Goal: Task Accomplishment & Management: Complete application form

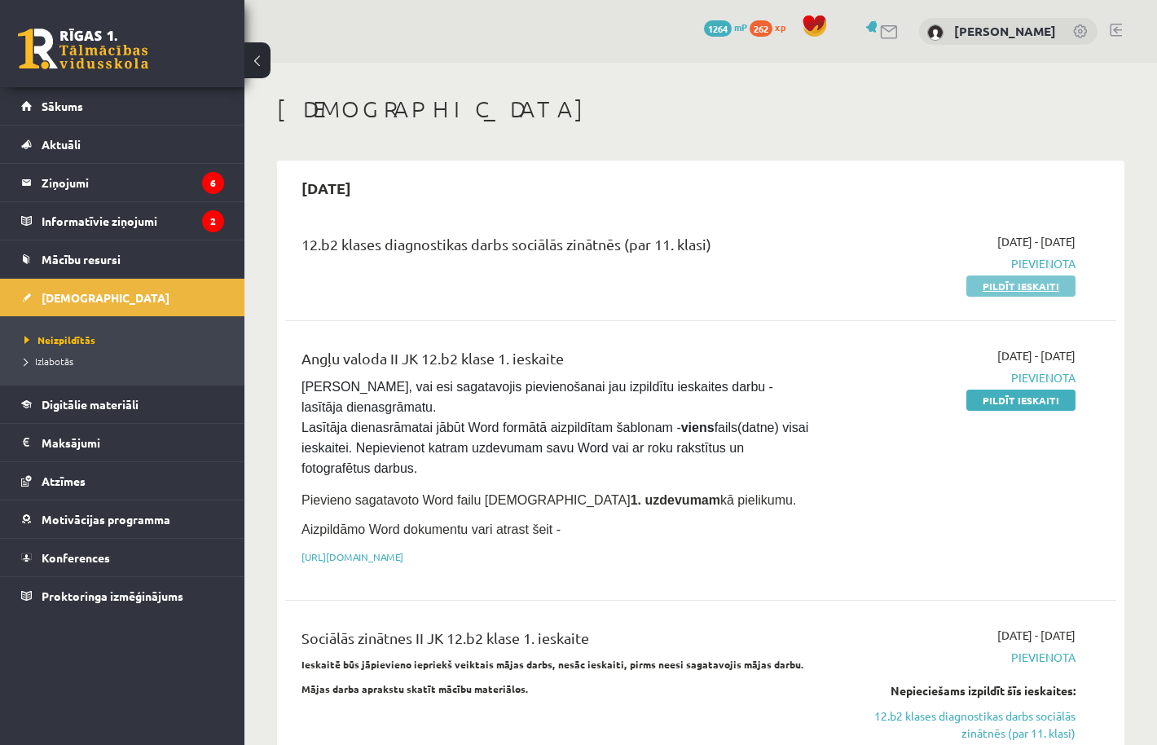
click at [1022, 285] on link "Pildīt ieskaiti" at bounding box center [1020, 285] width 109 height 21
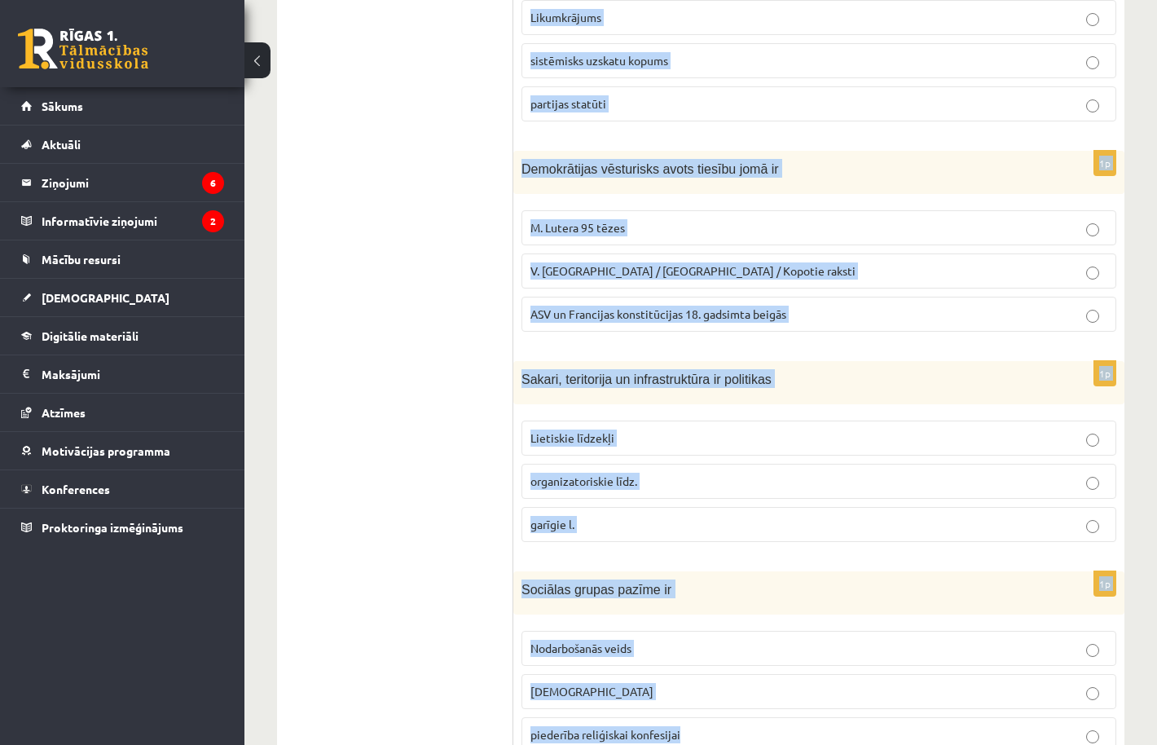
scroll to position [648, 0]
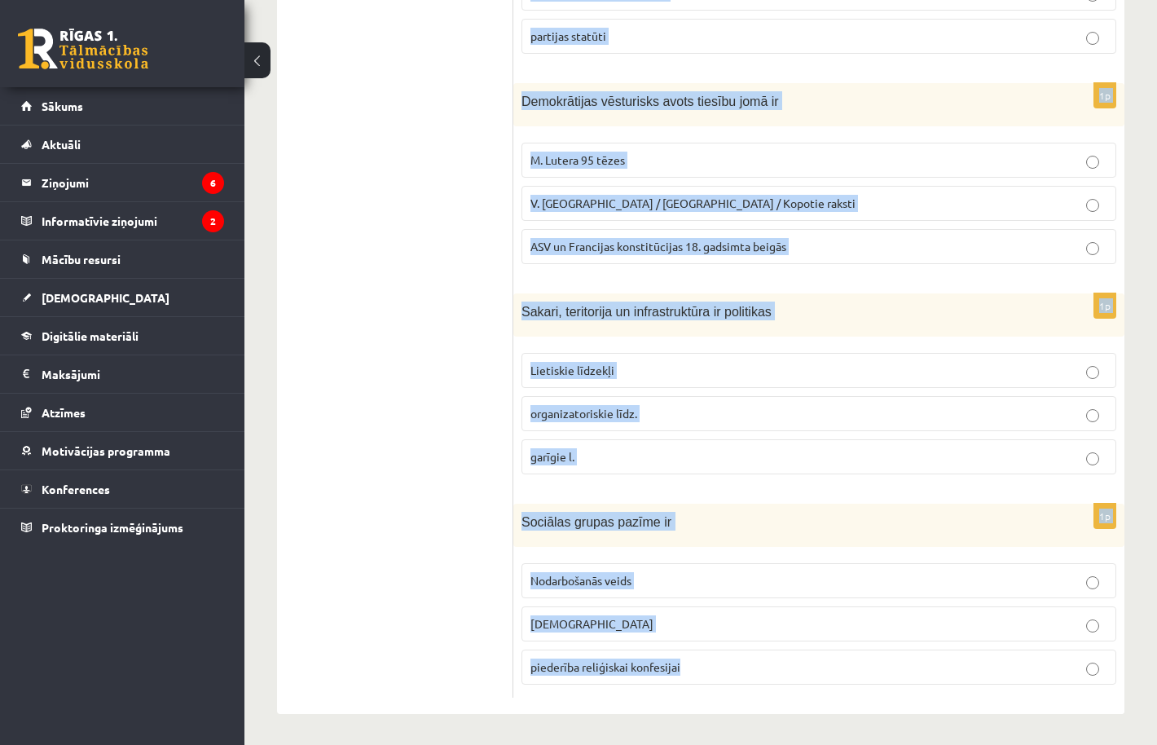
drag, startPoint x: 521, startPoint y: 323, endPoint x: 932, endPoint y: 682, distance: 546.2
click at [932, 682] on form "1p Antīkā darba “Valsts” autors ir Sokrāts [PERSON_NAME] 1p Ideoloģija ir Likum…" at bounding box center [819, 171] width 578 height 1053
copy form "Antīkā darba “Valsts” autors ir Sokrāts [PERSON_NAME] 1p Ideoloģija ir Likumkrā…"
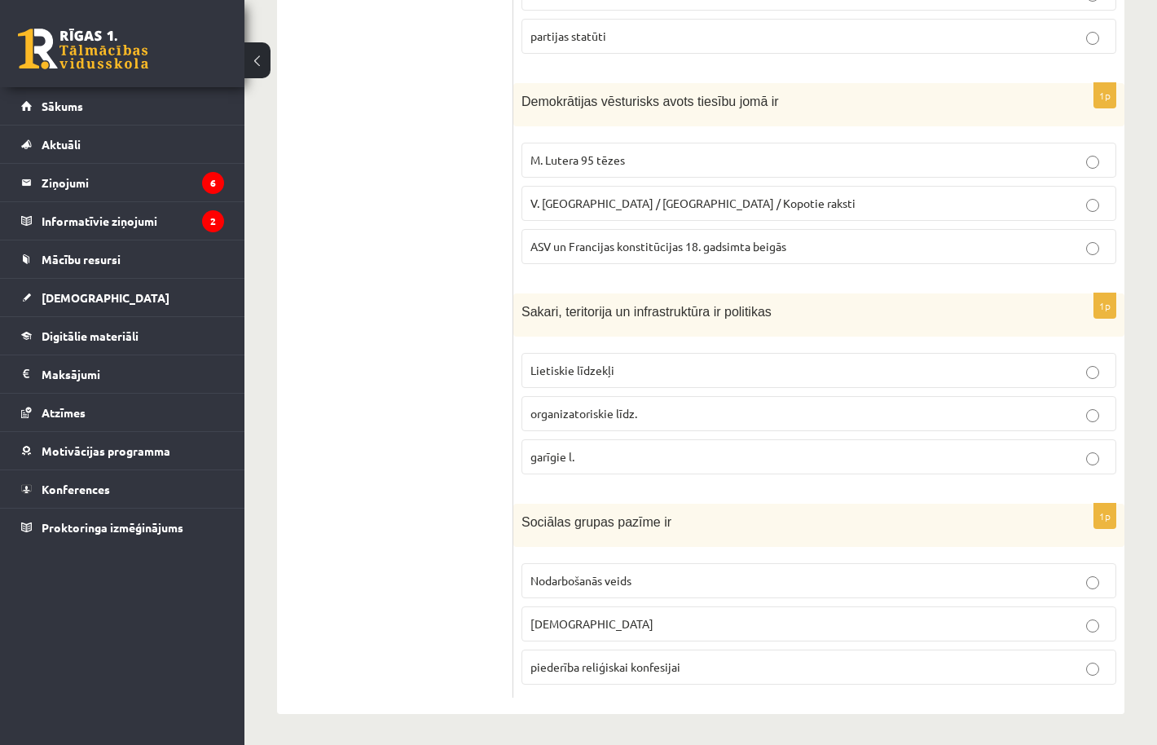
click at [443, 286] on ul "Tests A Tests B Tests C Tests D Tests E Tests F Izvērtējums!" at bounding box center [403, 171] width 220 height 1053
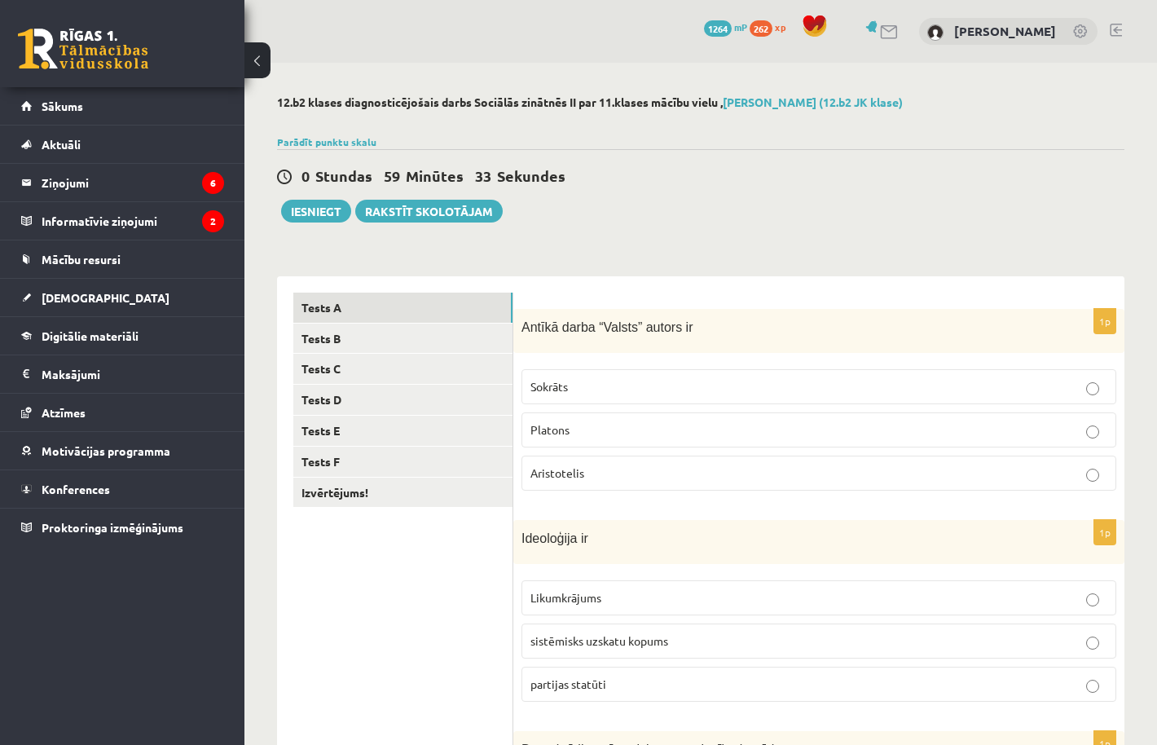
scroll to position [0, 0]
click at [697, 426] on p "Platons" at bounding box center [818, 429] width 577 height 17
click at [667, 633] on span "sistēmisks uzskatu kopums" at bounding box center [599, 640] width 138 height 15
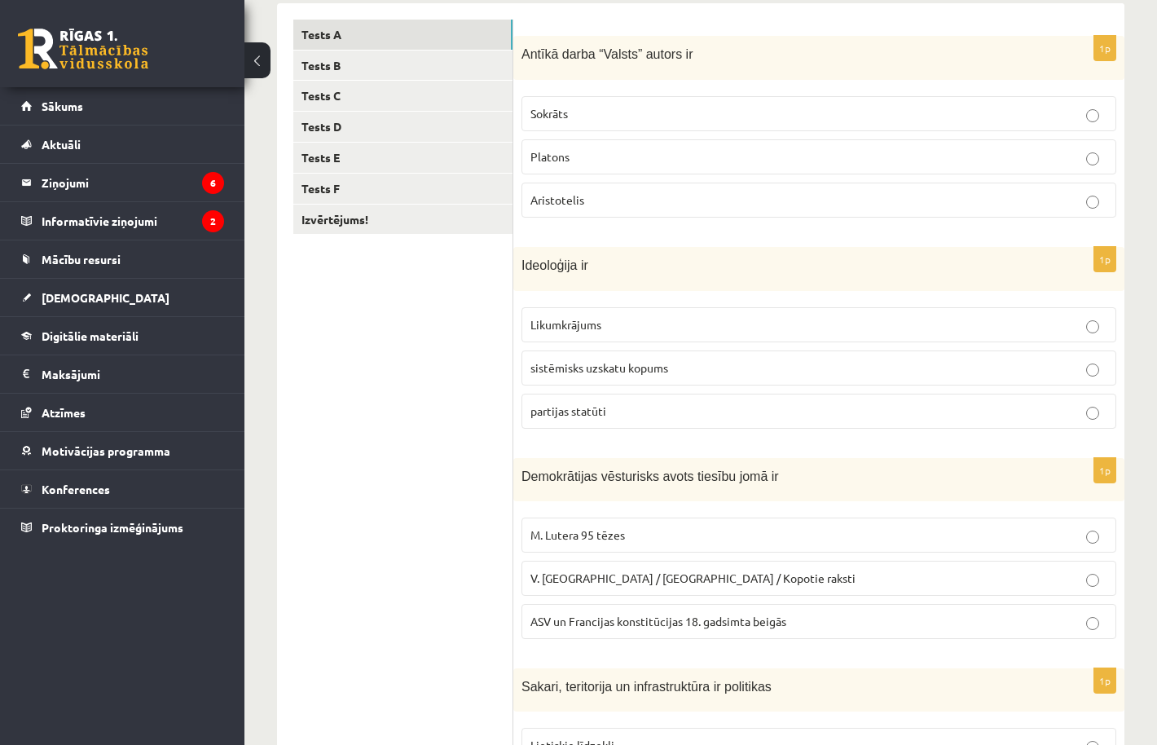
scroll to position [274, 0]
click at [675, 624] on span "ASV un Francijas konstitūcijas 18. gadsimta beigās" at bounding box center [658, 620] width 256 height 15
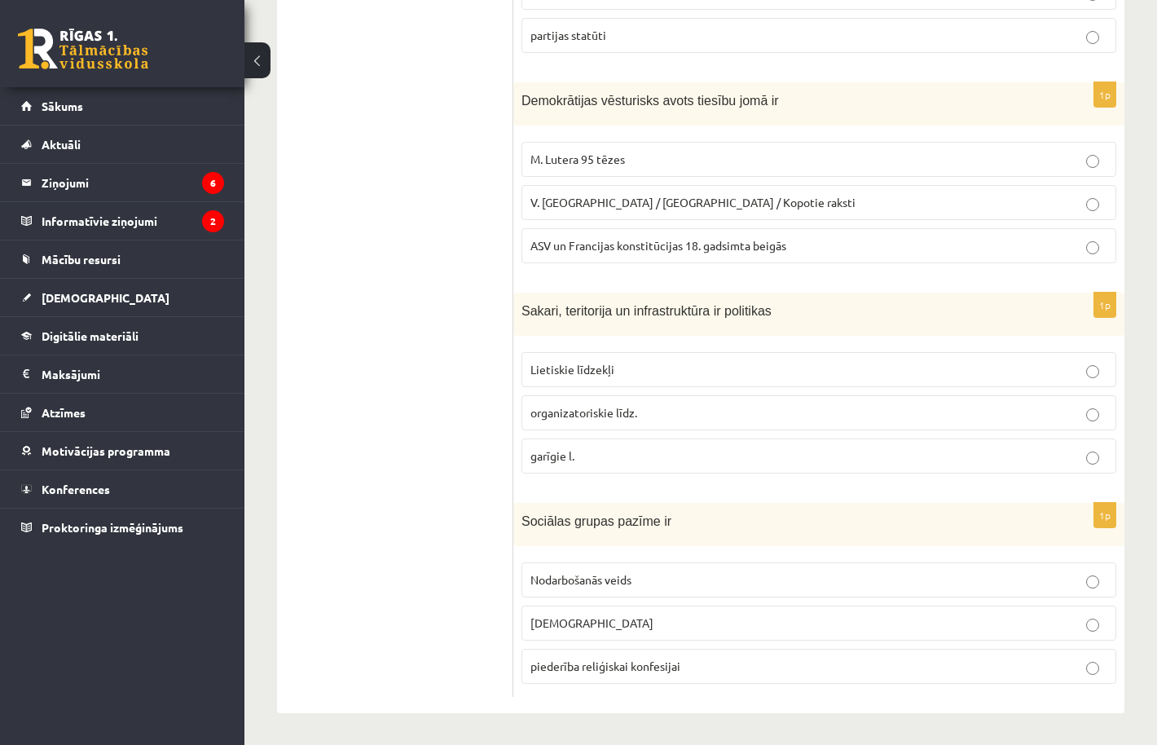
scroll to position [648, 0]
click at [634, 584] on p "Nodarbošanās veids" at bounding box center [818, 580] width 577 height 17
click at [633, 424] on label "organizatoriskie līdz." at bounding box center [818, 413] width 595 height 35
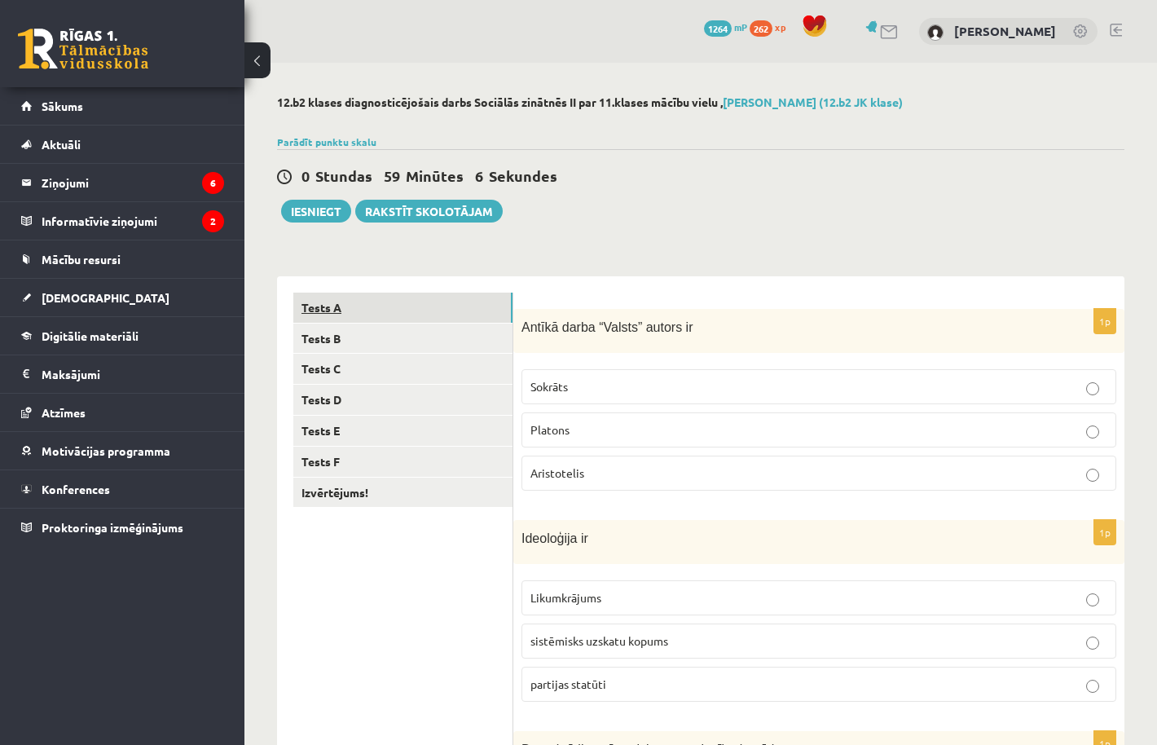
scroll to position [0, 0]
click at [345, 341] on link "Tests B" at bounding box center [402, 338] width 219 height 30
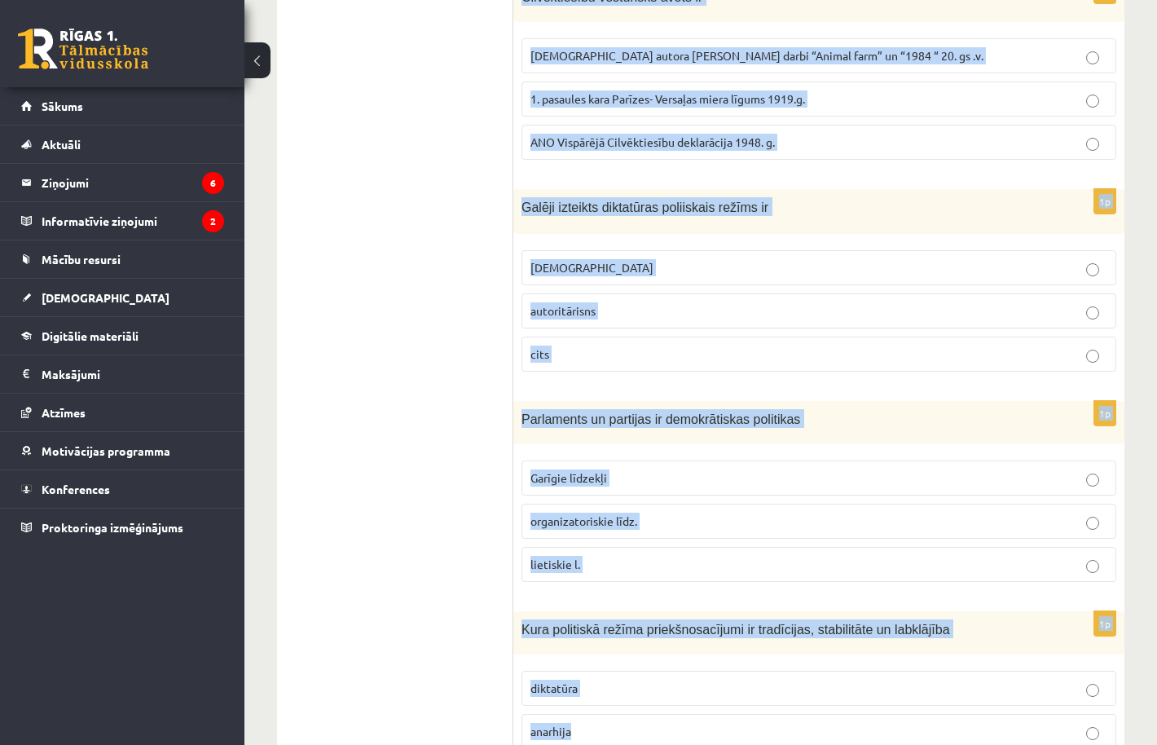
scroll to position [648, 0]
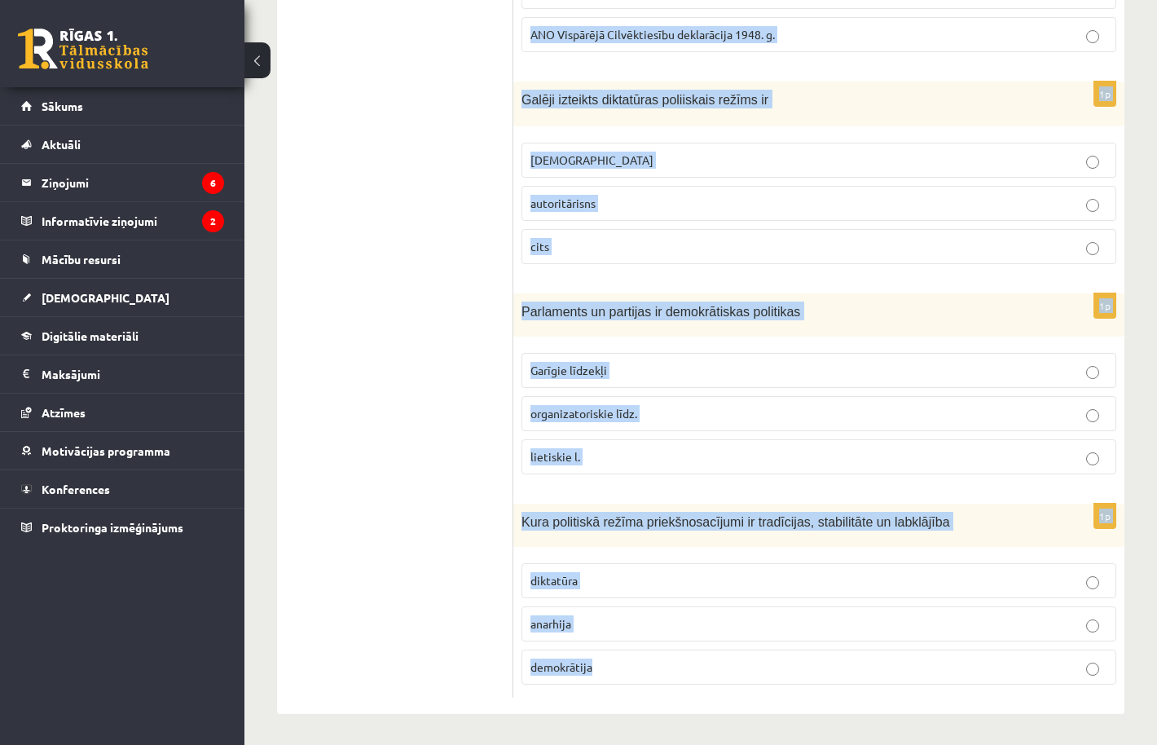
drag, startPoint x: 524, startPoint y: 321, endPoint x: 870, endPoint y: 667, distance: 489.7
click at [870, 667] on form "1p Sociālas grupas pazīme nav [GEOGRAPHIC_DATA] izglītības līmenis mantiskais s…" at bounding box center [819, 171] width 578 height 1053
copy form "Sociālas grupas pazīme nav Hobijs izglītības līmenis mantiskais stāvoklis 1p Ci…"
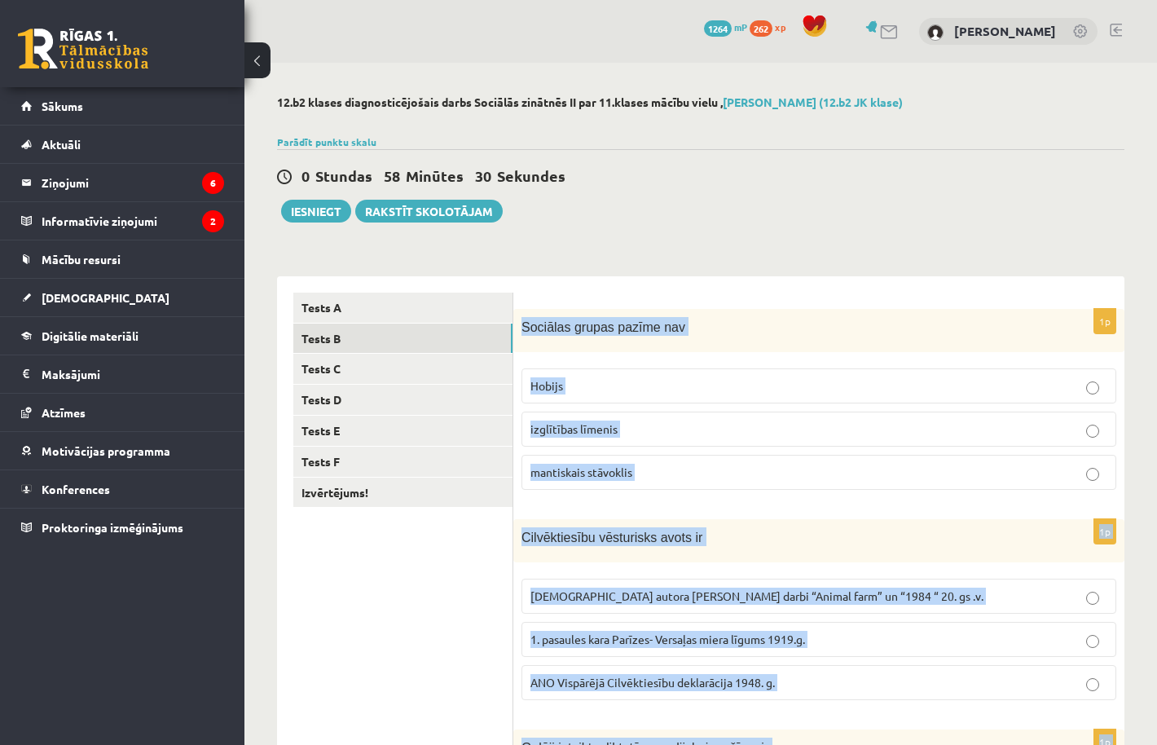
scroll to position [0, 0]
click at [592, 394] on label "Hobijs" at bounding box center [818, 385] width 595 height 35
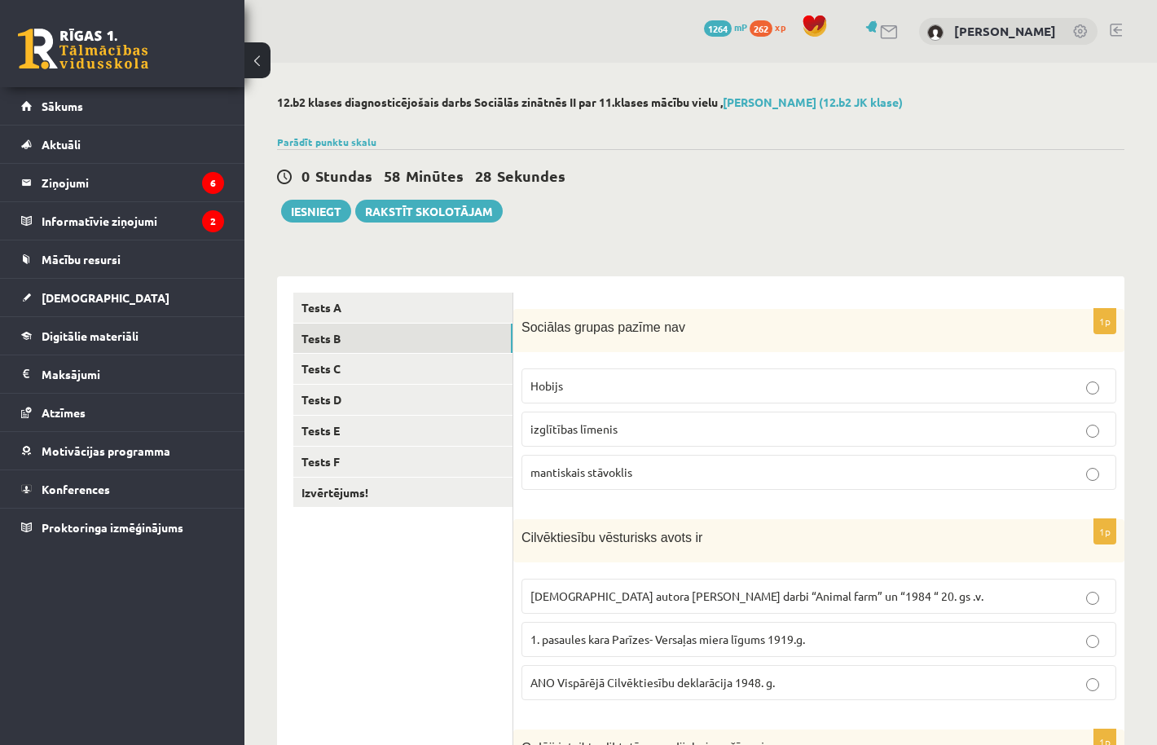
click at [677, 672] on label "ANO Vispārējā Cilvēktiesību deklarācija 1948. g." at bounding box center [818, 682] width 595 height 35
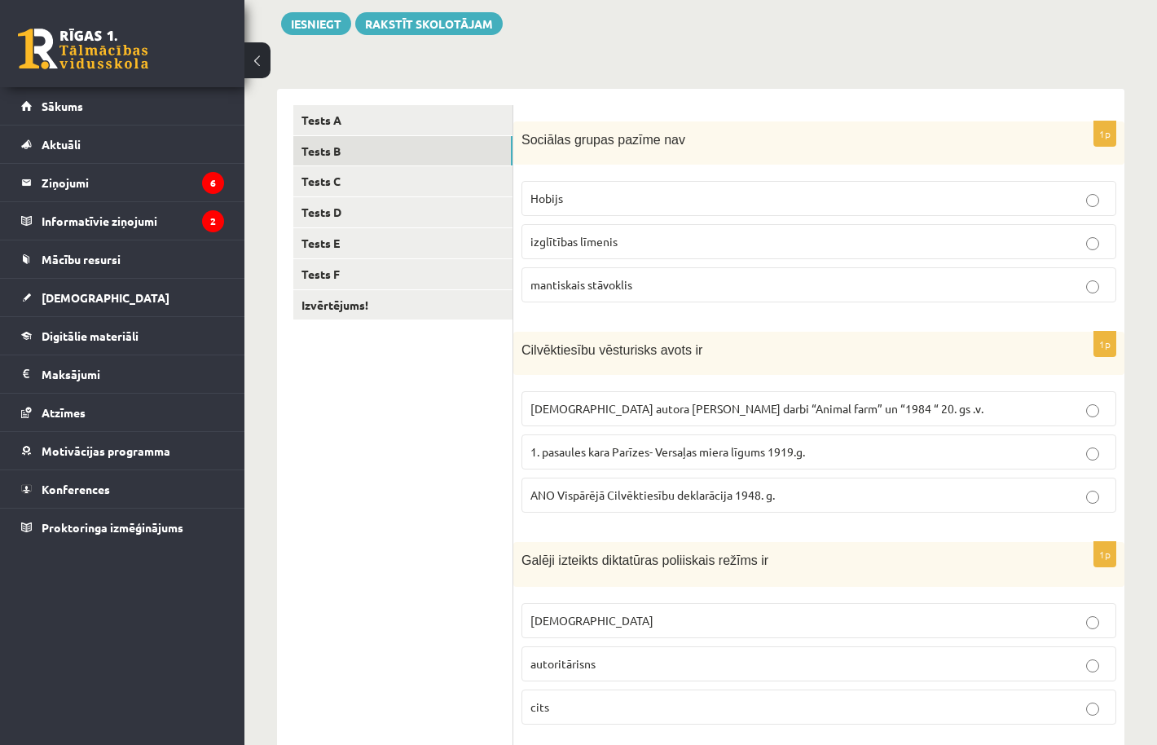
scroll to position [196, 0]
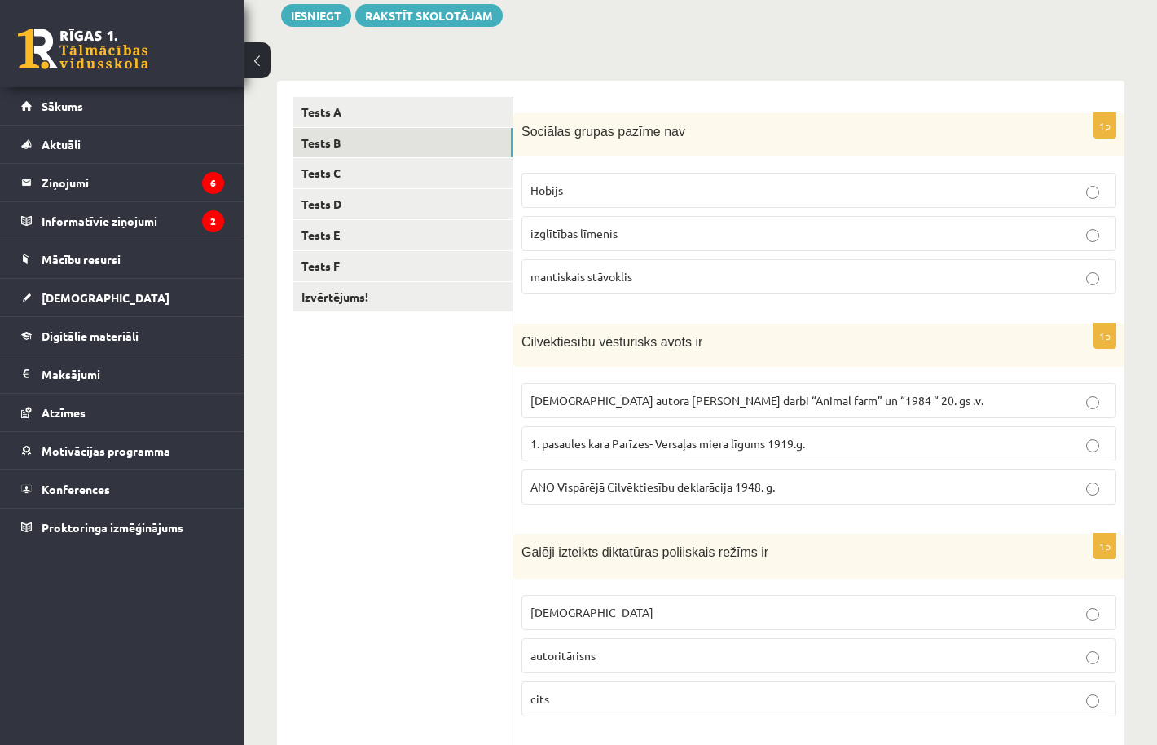
click at [616, 618] on p "totalitārisms" at bounding box center [818, 612] width 577 height 17
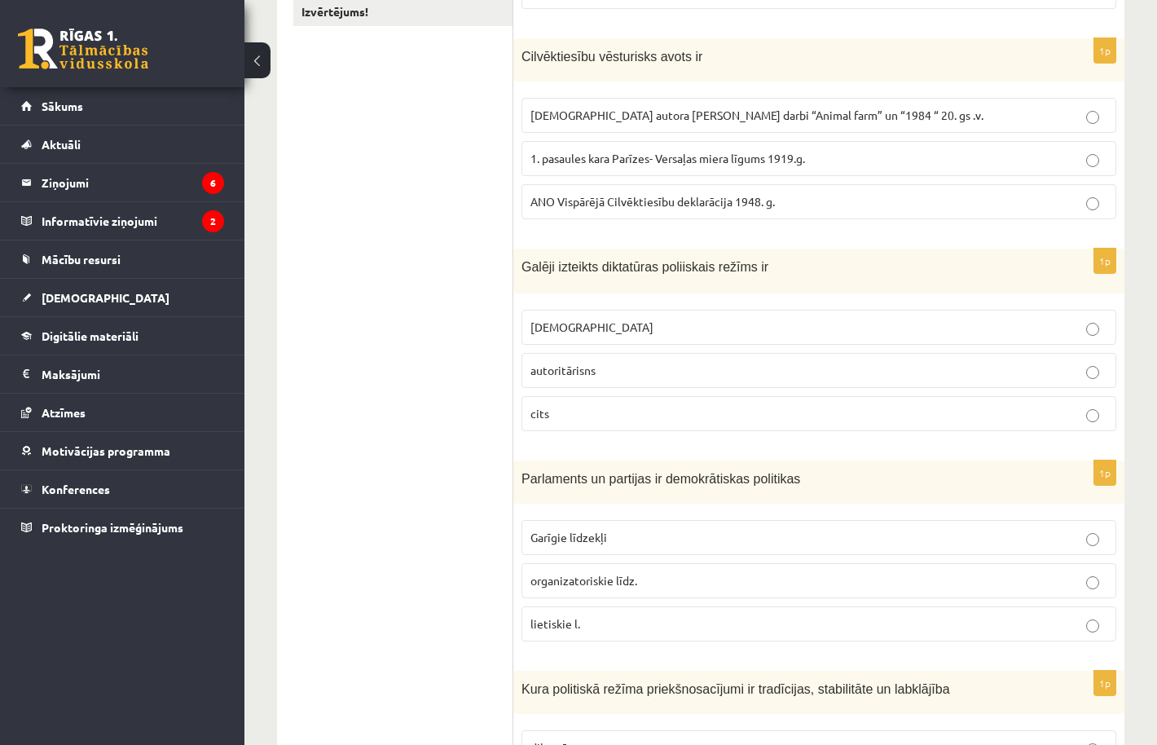
scroll to position [481, 0]
click at [615, 568] on label "organizatoriskie līdz." at bounding box center [818, 579] width 595 height 35
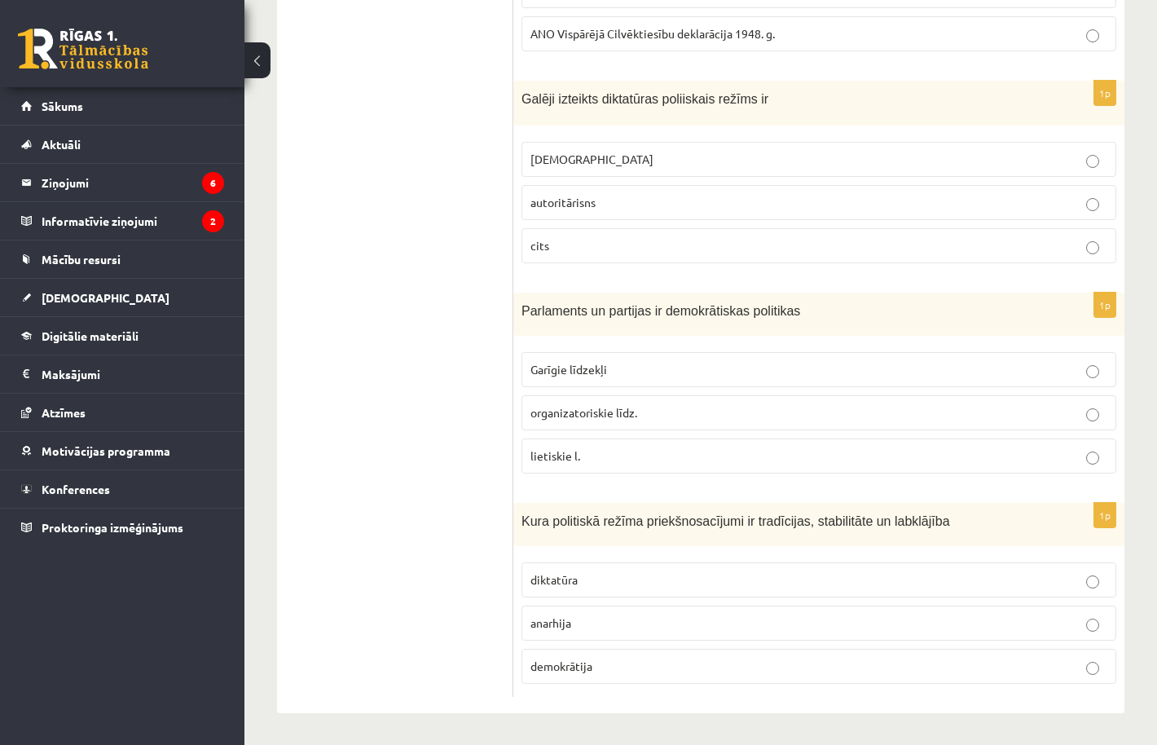
scroll to position [648, 0]
click at [659, 653] on label "demokrātija" at bounding box center [818, 666] width 595 height 35
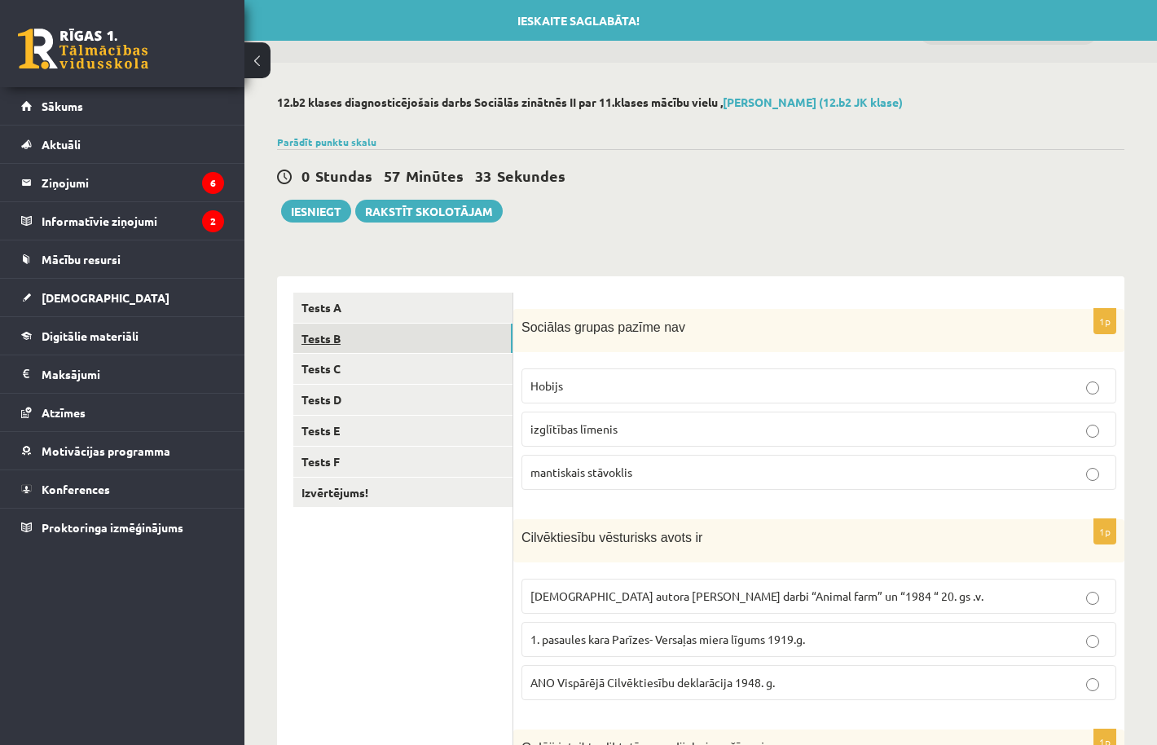
scroll to position [0, 0]
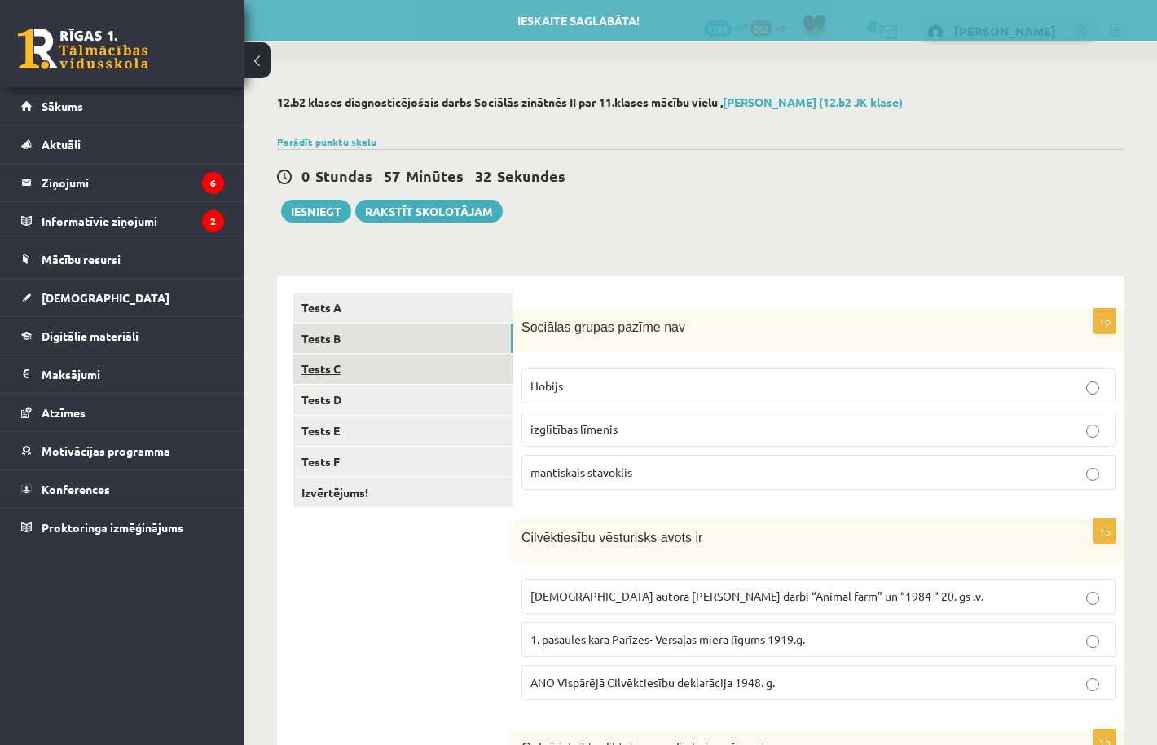
click at [384, 364] on link "Tests C" at bounding box center [402, 369] width 219 height 30
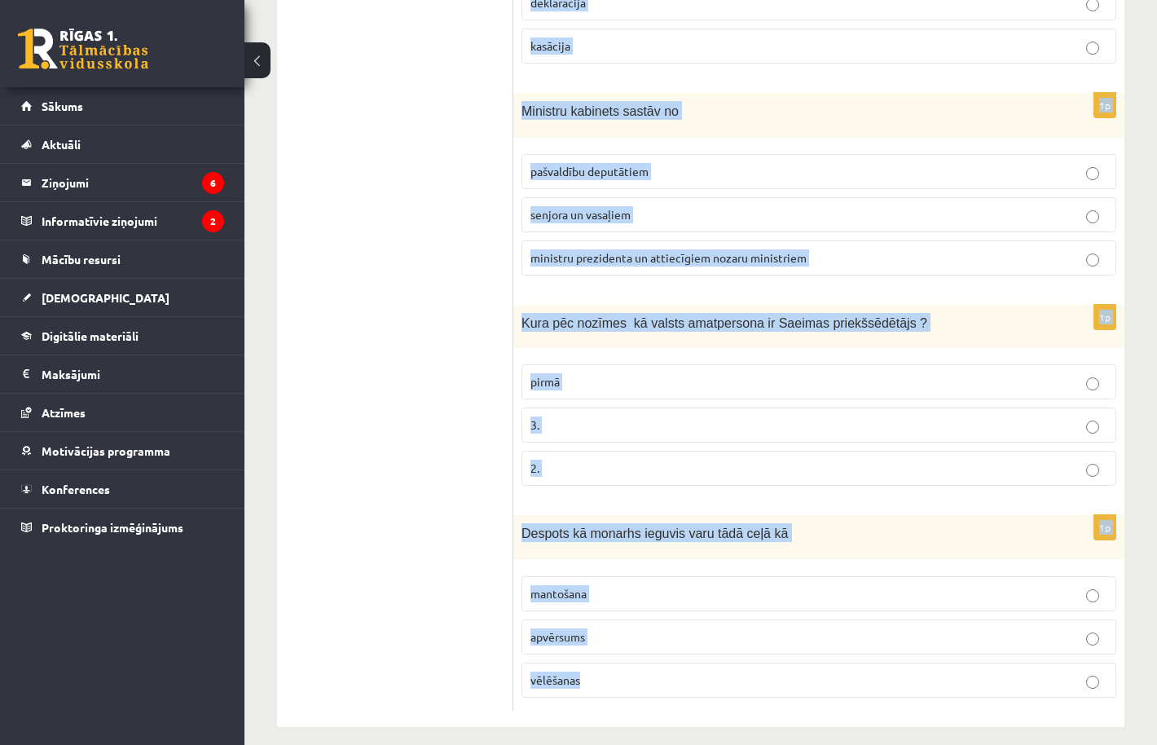
scroll to position [649, 0]
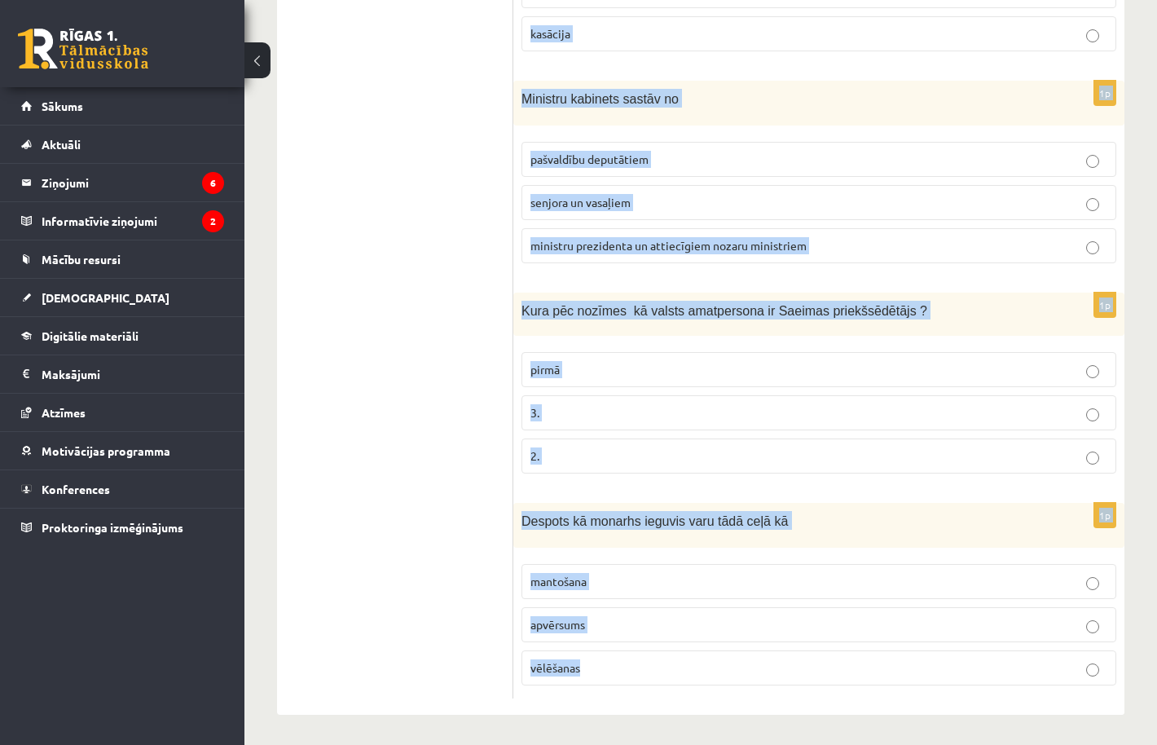
drag, startPoint x: 525, startPoint y: 324, endPoint x: 793, endPoint y: 687, distance: 450.9
click at [793, 687] on form "1p Finanšu oligarhijas redzamākie pārstāvji ir bankas darbinieki turīgi lielīpa…" at bounding box center [819, 171] width 578 height 1054
copy form "Finanšu oligarhijas redzamākie pārstāvji ir bankas darbinieki turīgi lielīpašni…"
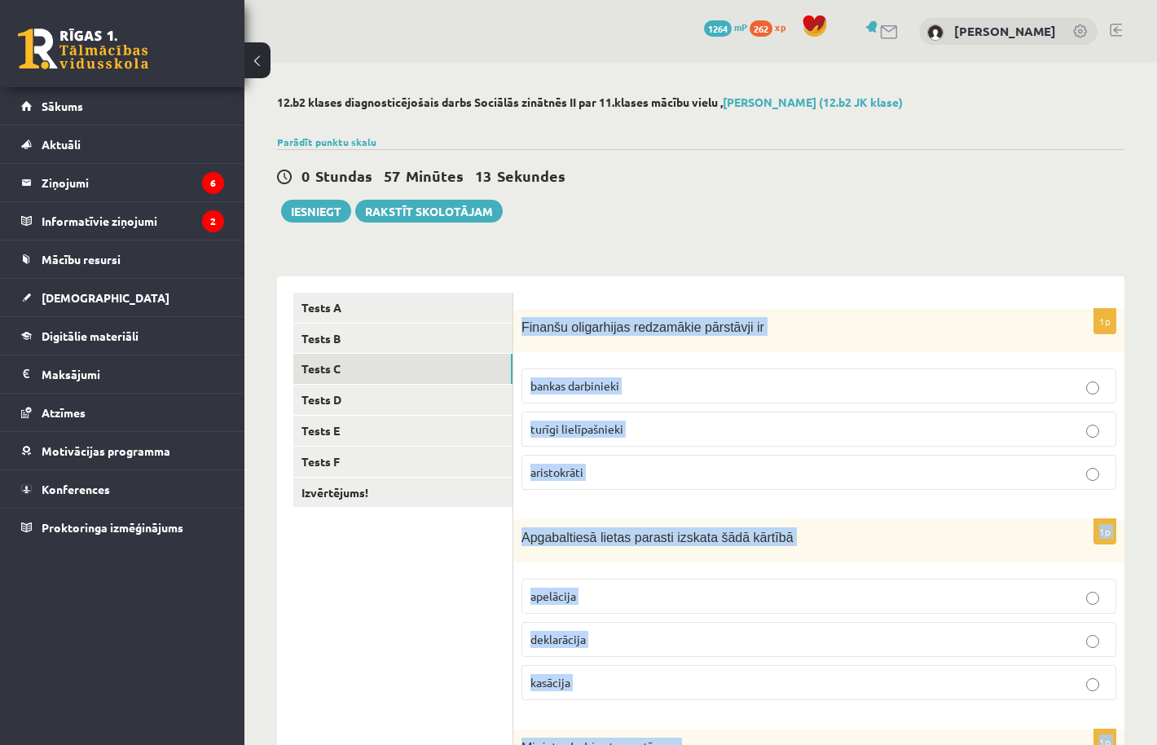
scroll to position [0, 0]
click at [630, 424] on p "turīgi lielīpašnieki" at bounding box center [818, 428] width 577 height 17
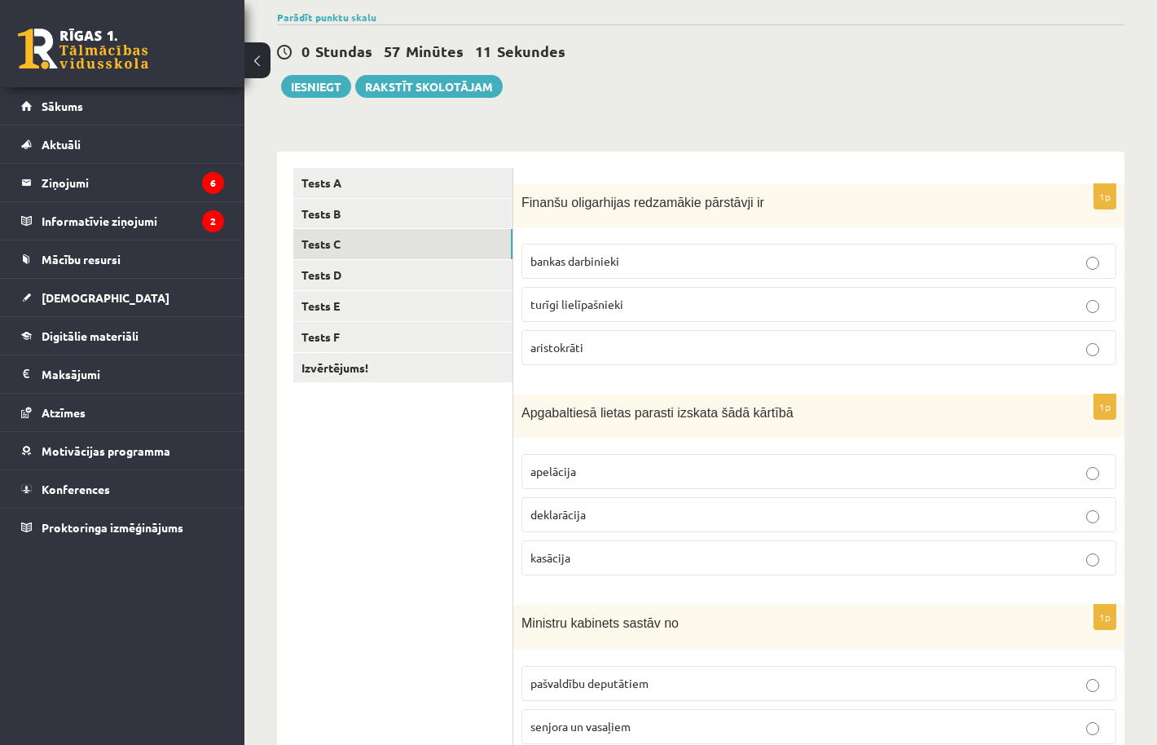
scroll to position [125, 0]
click at [631, 523] on label "deklarācija" at bounding box center [818, 513] width 595 height 35
click at [572, 468] on span "apelācija" at bounding box center [553, 470] width 46 height 15
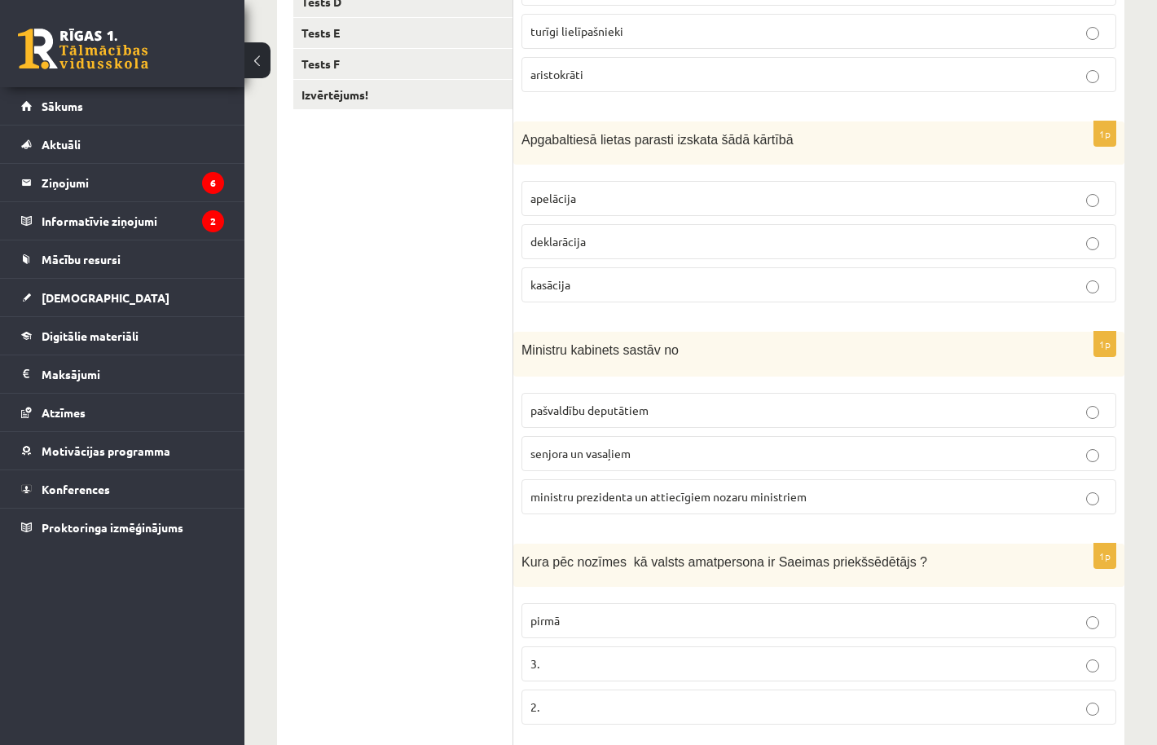
scroll to position [398, 0]
click at [640, 490] on span "ministru prezidenta un attiecīgiem nozaru ministriem" at bounding box center [668, 495] width 276 height 15
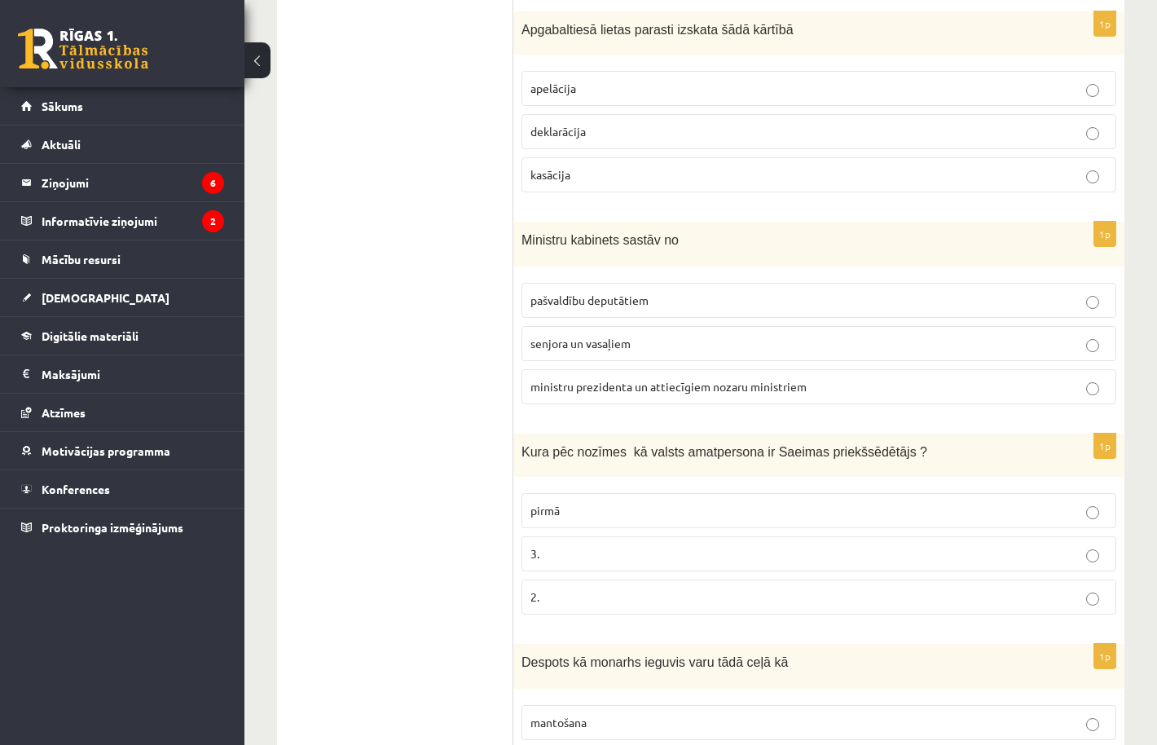
scroll to position [556, 0]
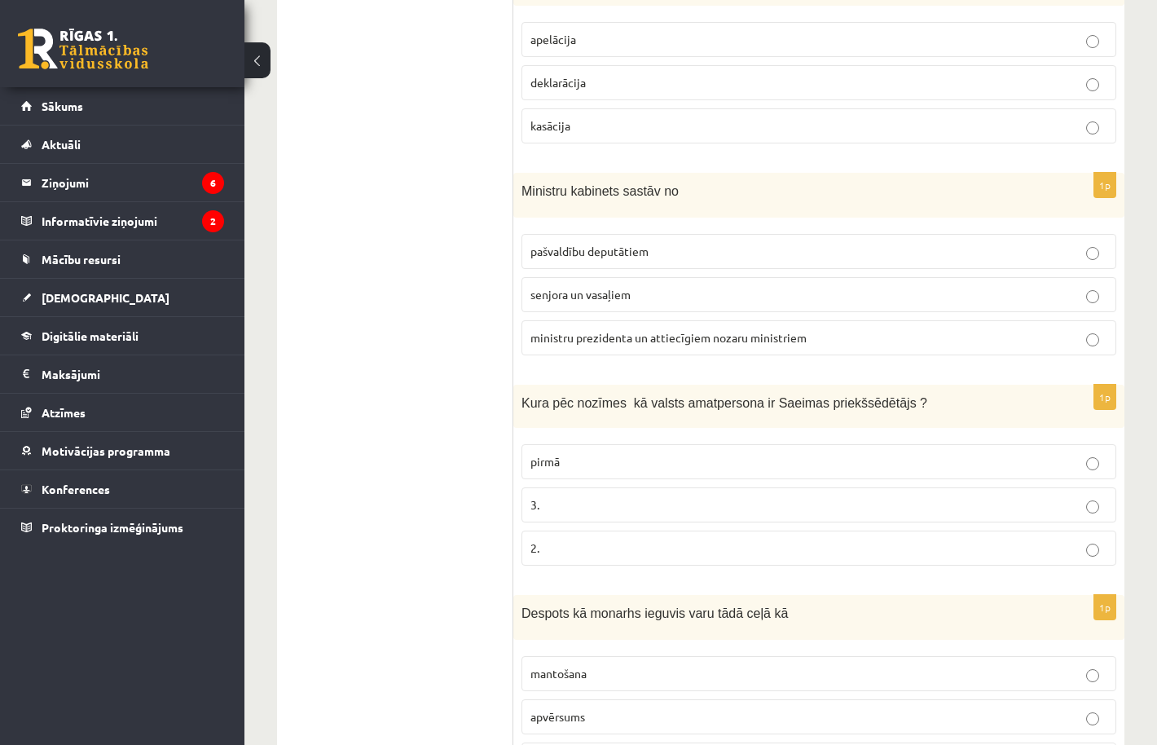
click at [635, 550] on p "2." at bounding box center [818, 547] width 577 height 17
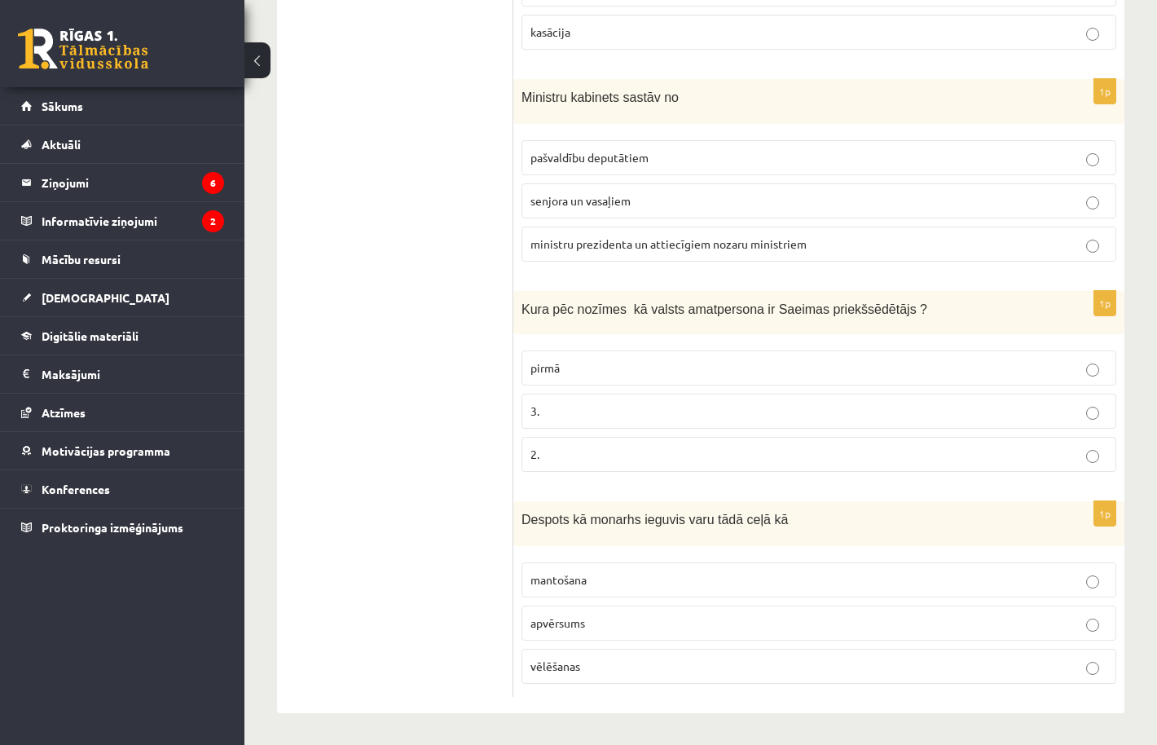
scroll to position [649, 0]
click at [631, 630] on p "apvērsums" at bounding box center [818, 624] width 577 height 17
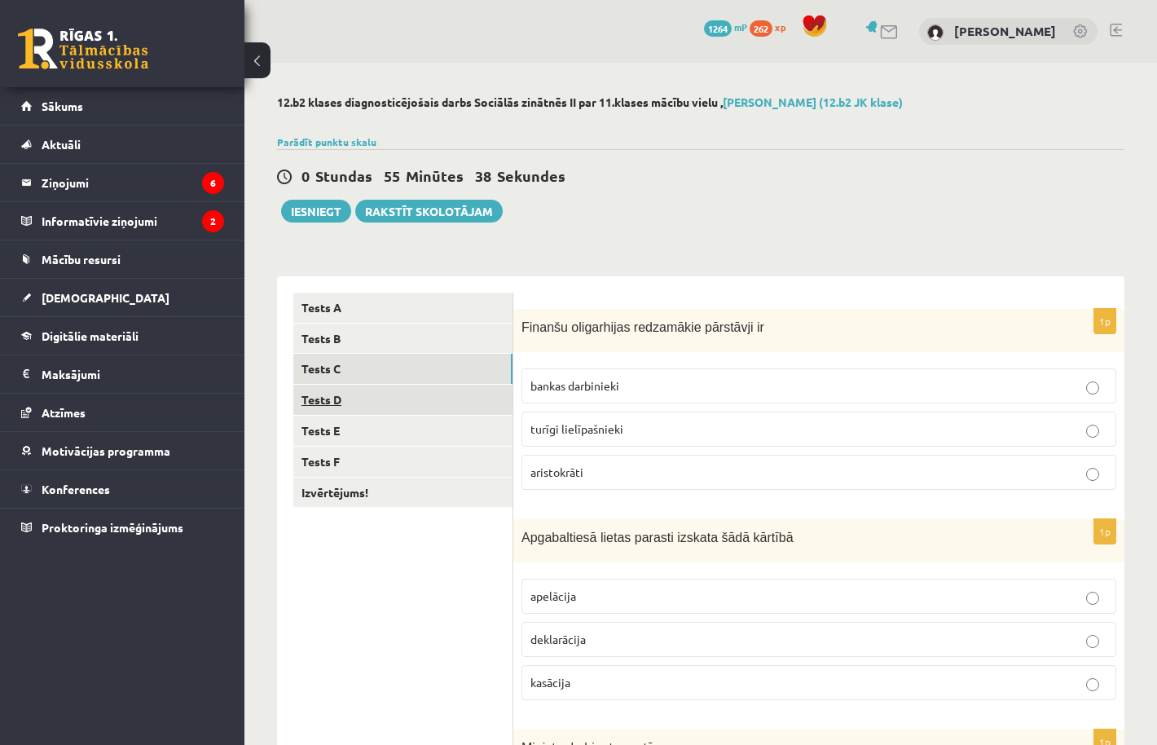
scroll to position [0, 0]
click at [419, 394] on link "Tests D" at bounding box center [402, 400] width 219 height 30
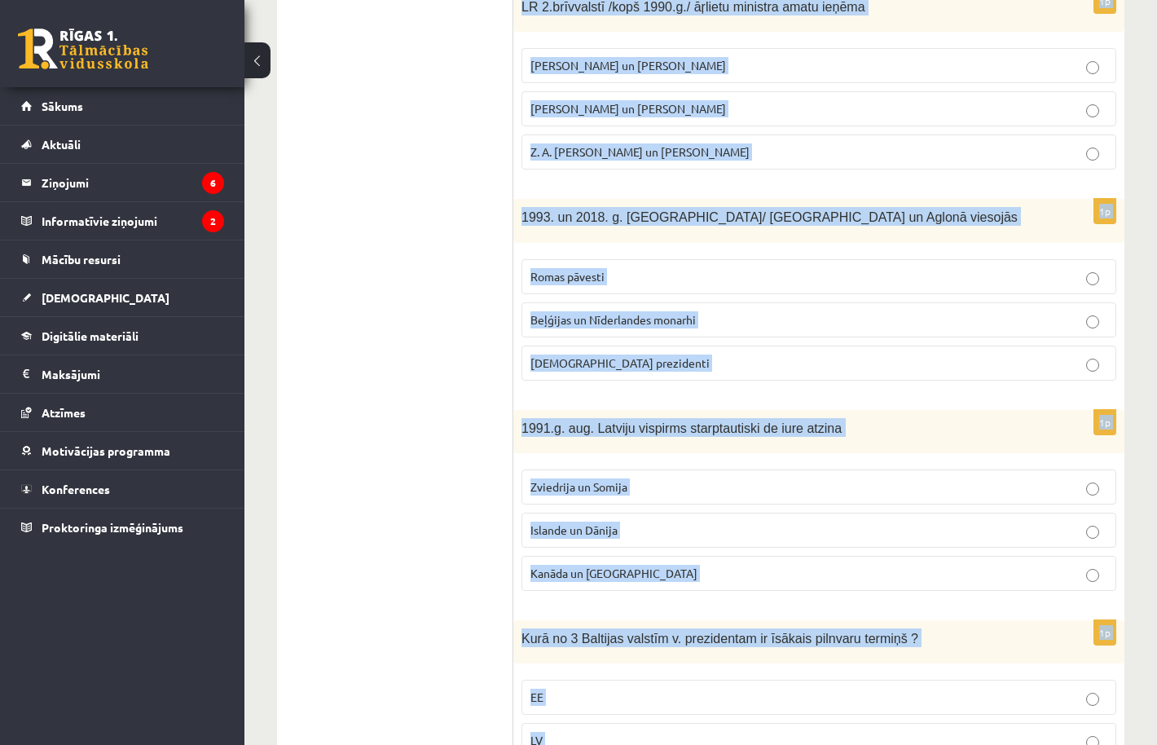
scroll to position [646, 0]
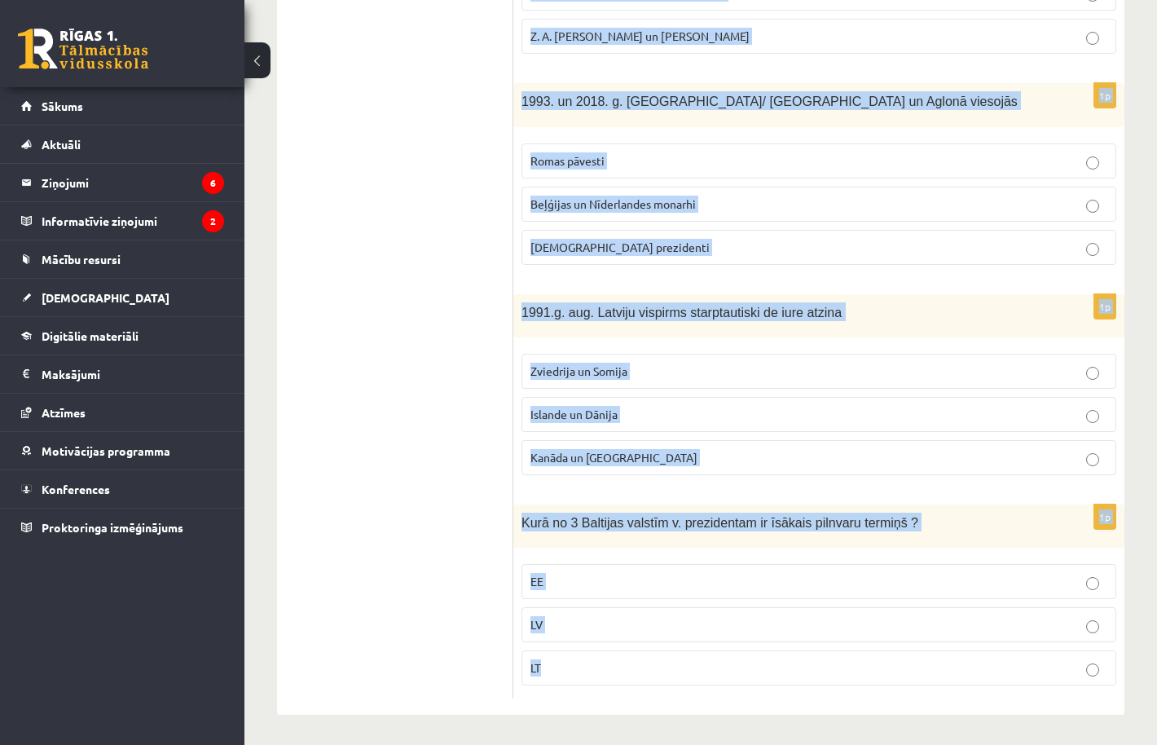
drag, startPoint x: 525, startPoint y: 316, endPoint x: 849, endPoint y: 662, distance: 474.4
click at [849, 662] on form "1p Par Eiroparlamenta deputātiem ir strādājuši vai strādā V. Koziols un A. Kalv…" at bounding box center [819, 172] width 578 height 1052
copy form "Par Eiroparlamenta deputātiem ir strādājuši vai strādā V. Koziols un A. Kalvīti…"
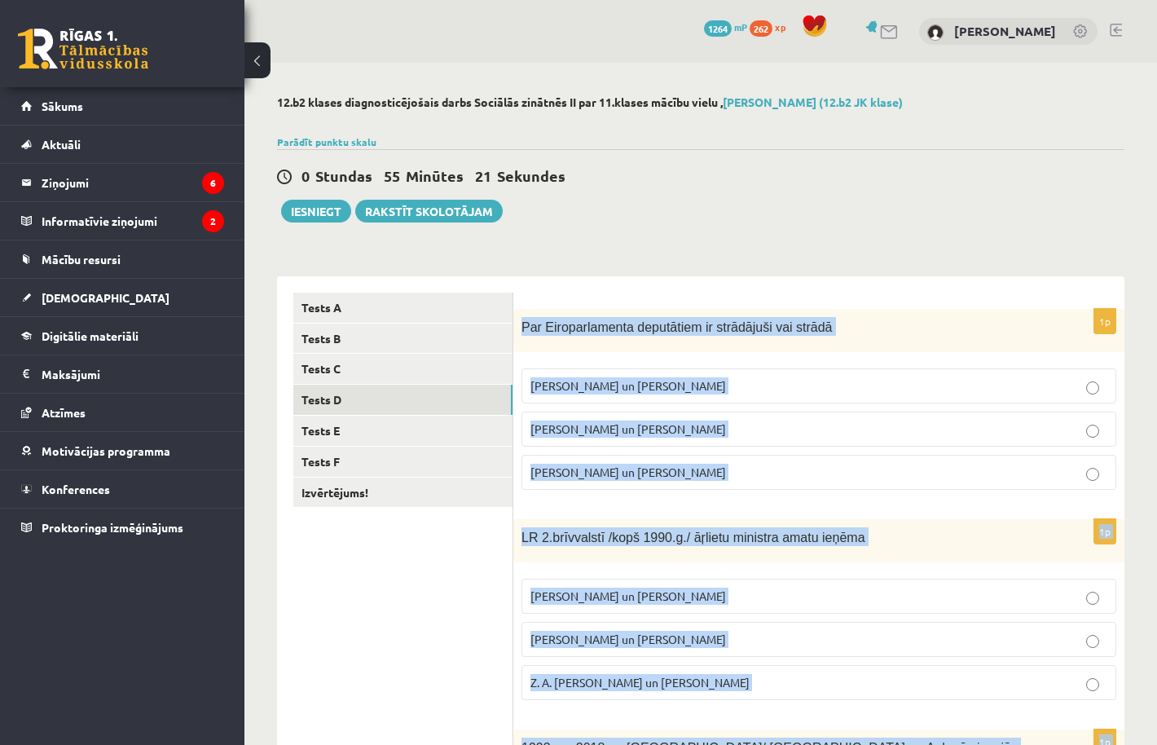
scroll to position [0, 0]
click at [641, 436] on p "I. Vaidere un N. Ušakovs" at bounding box center [818, 428] width 577 height 17
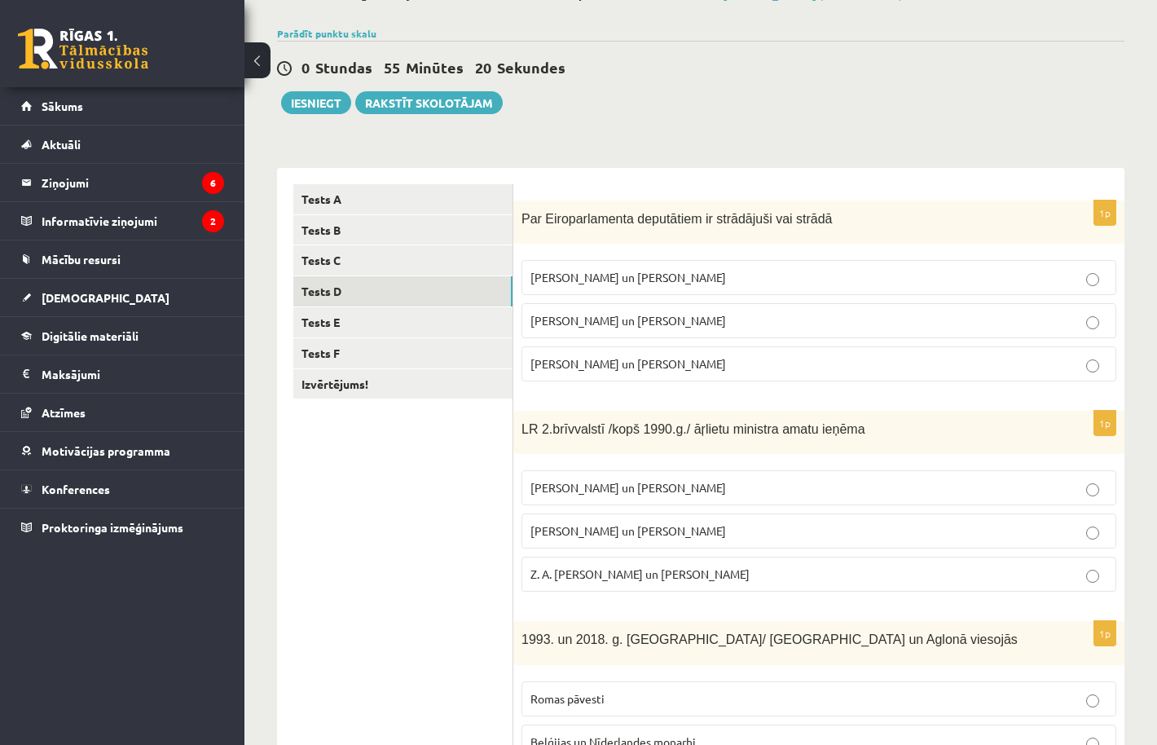
scroll to position [250, 0]
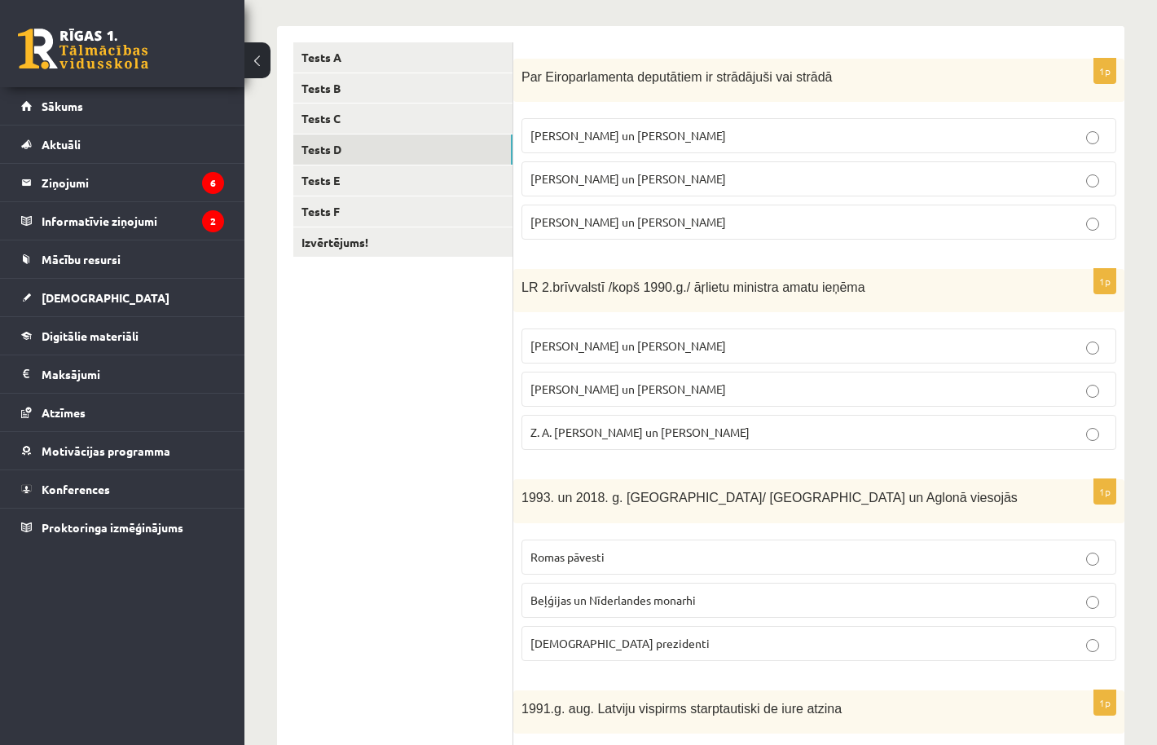
click at [635, 392] on span "A. Pabriks un J Jurkāns" at bounding box center [628, 388] width 196 height 15
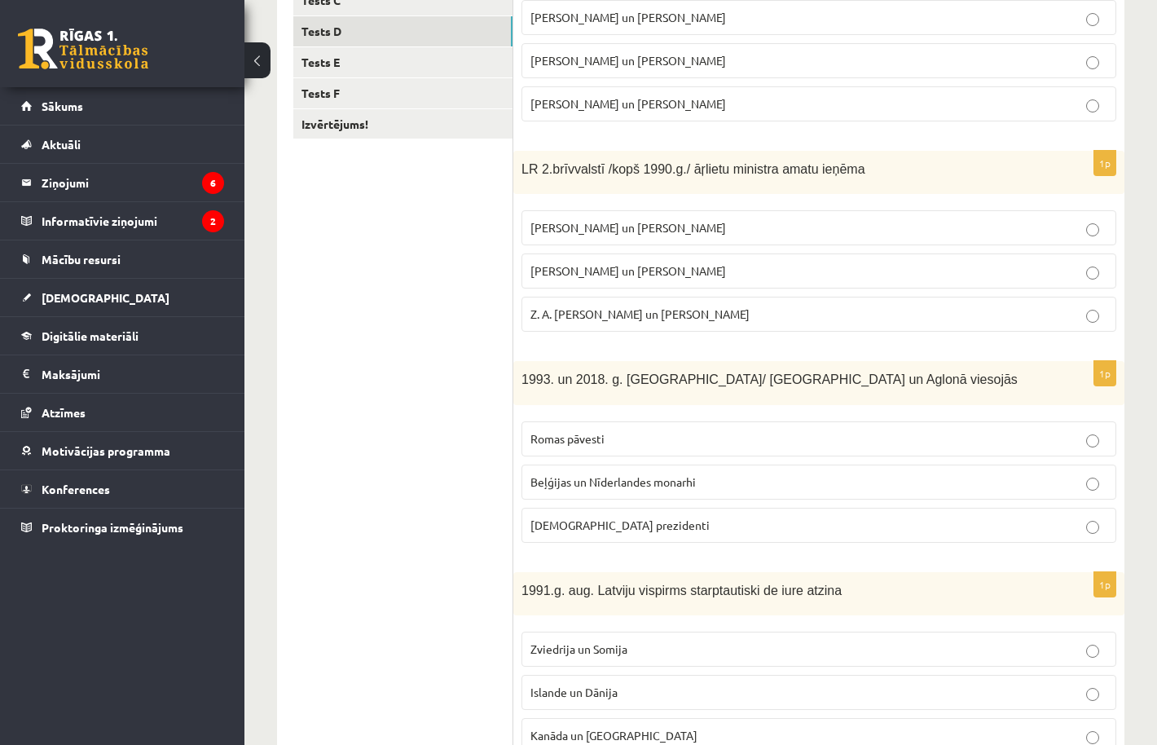
click at [630, 433] on p "Romas pāvesti" at bounding box center [818, 438] width 577 height 17
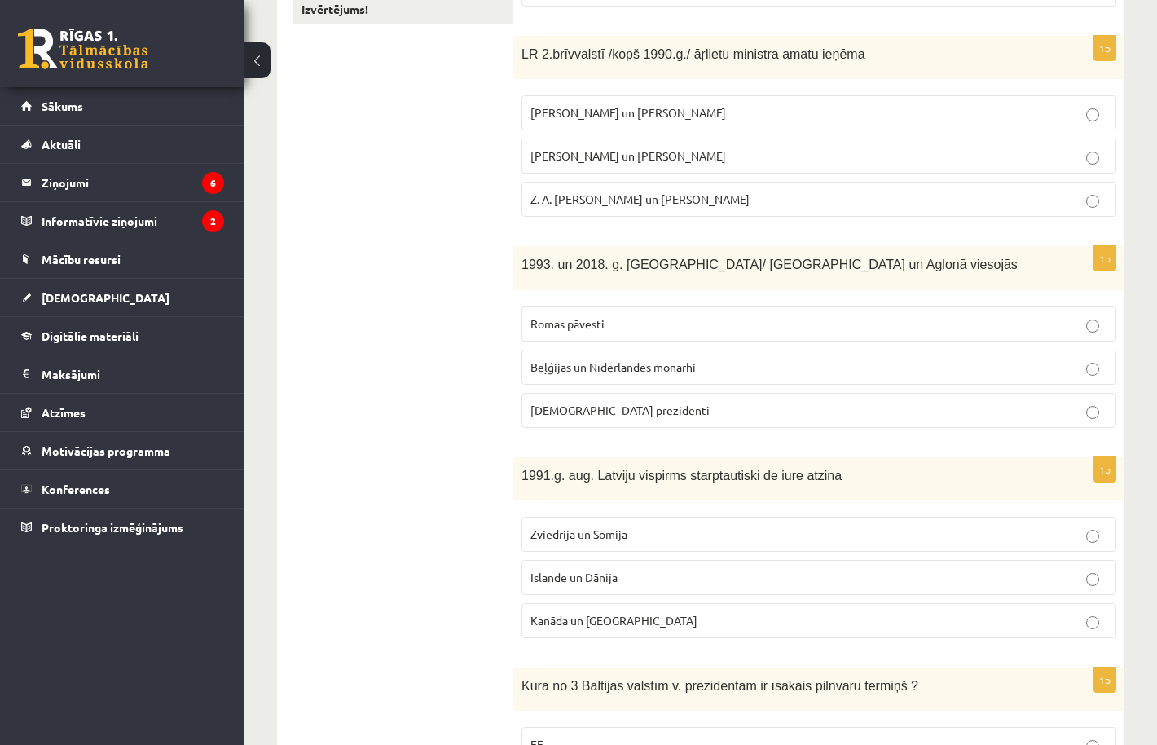
scroll to position [485, 0]
click at [616, 579] on span "Islande un Dānija" at bounding box center [573, 575] width 87 height 15
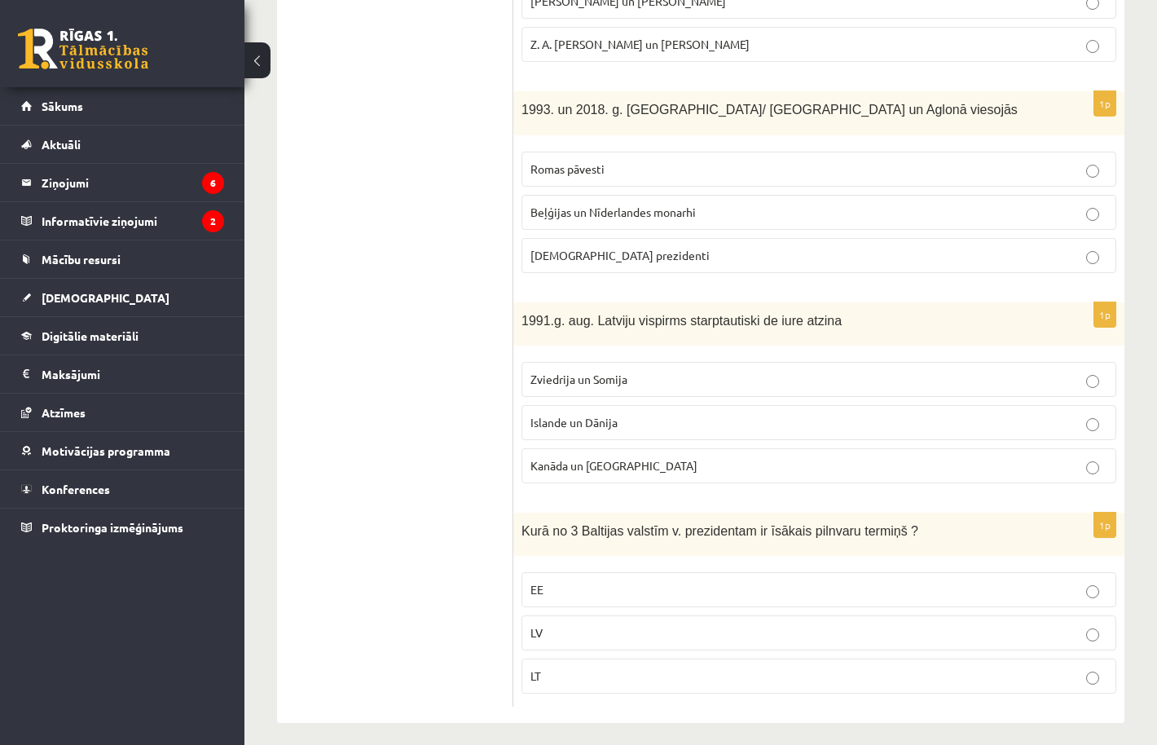
click at [614, 587] on p "EE" at bounding box center [818, 589] width 577 height 17
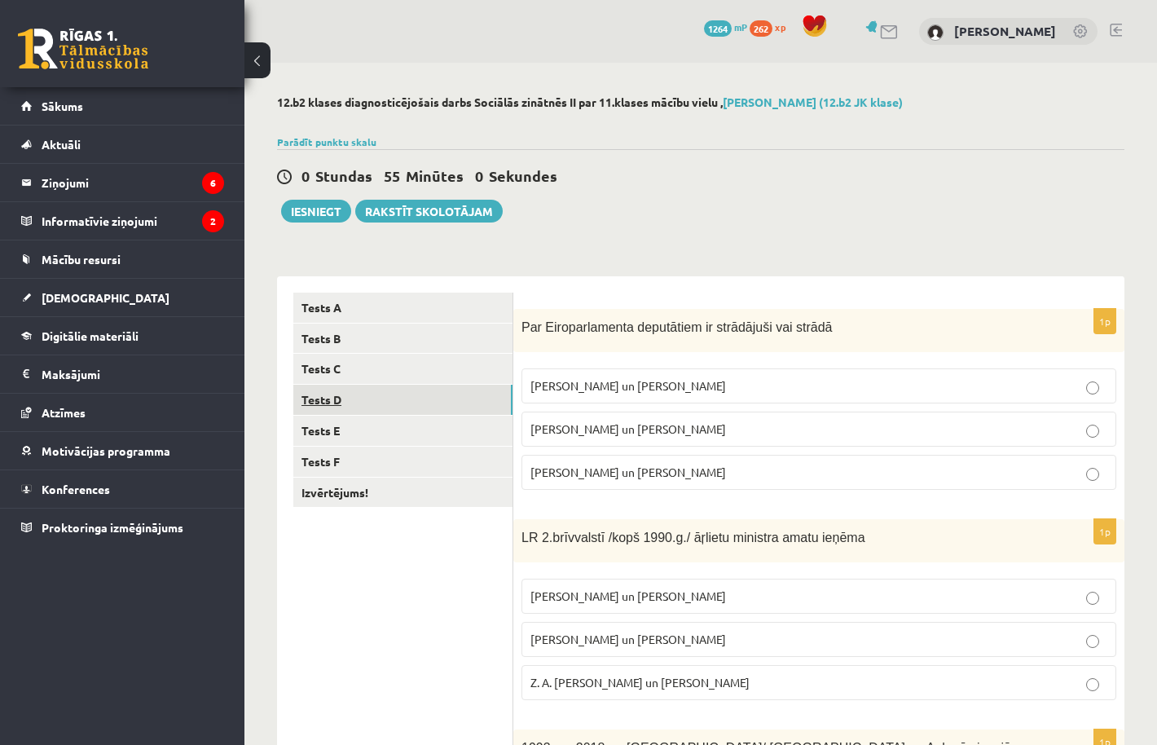
scroll to position [0, 0]
click at [411, 429] on link "Tests E" at bounding box center [402, 430] width 219 height 30
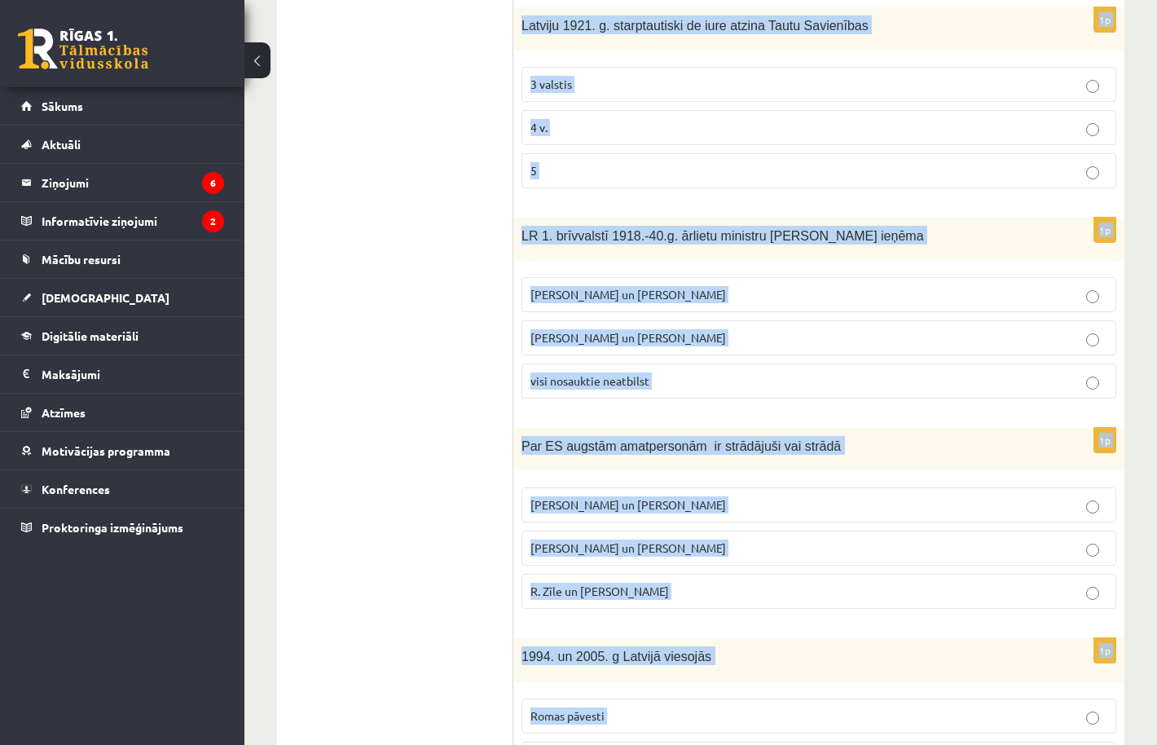
scroll to position [646, 0]
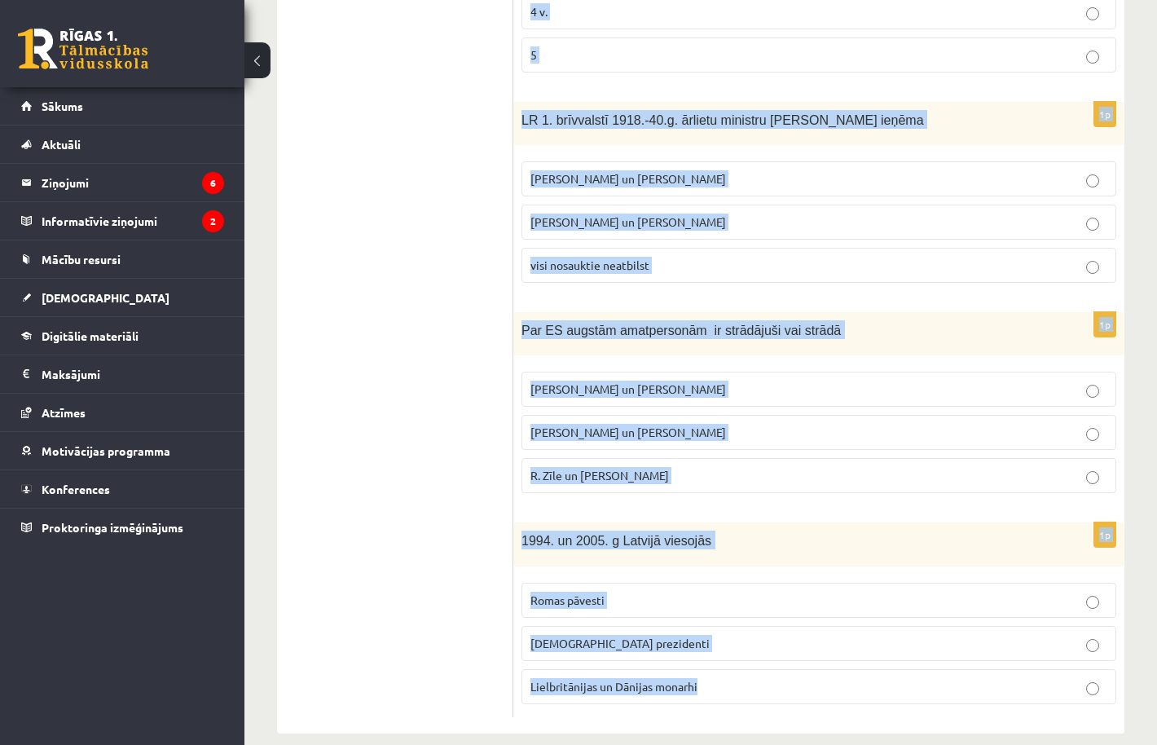
drag, startPoint x: 521, startPoint y: 324, endPoint x: 1009, endPoint y: 804, distance: 683.8
copy form "S. Kalniete un V. Dombrovskis ir strādājuši vai strādā tādās starptautiskās str…"
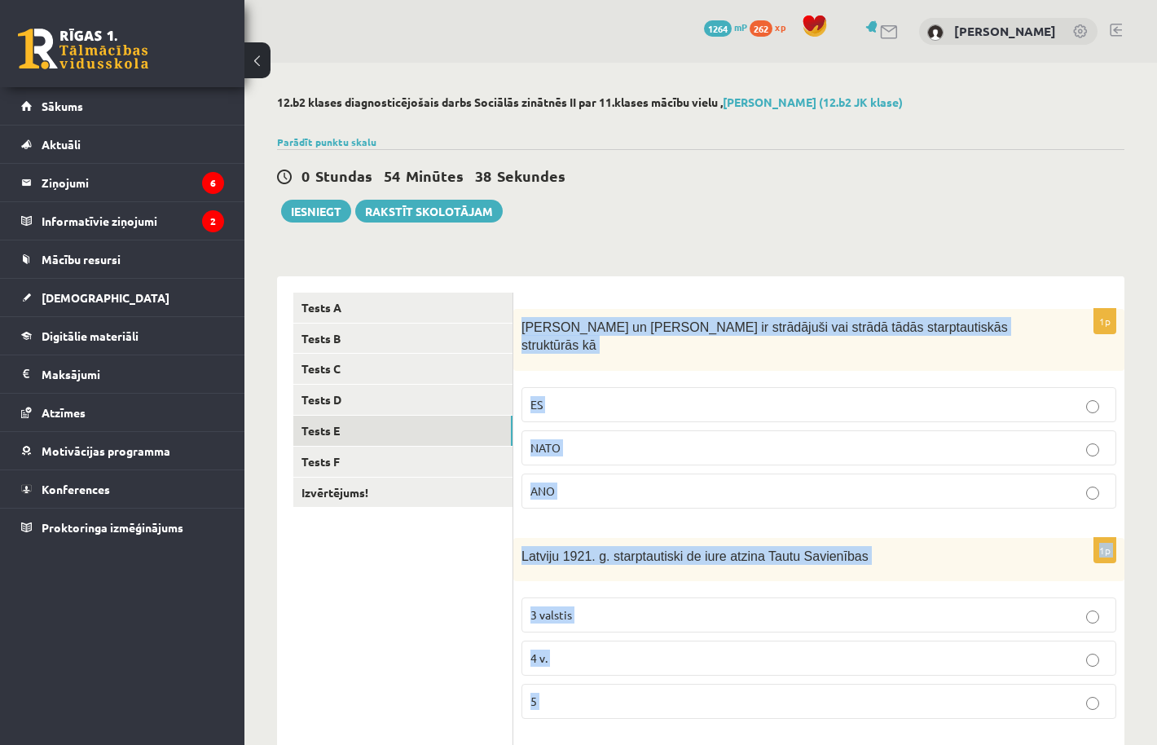
scroll to position [0, 0]
click at [615, 396] on p "ES" at bounding box center [818, 404] width 577 height 17
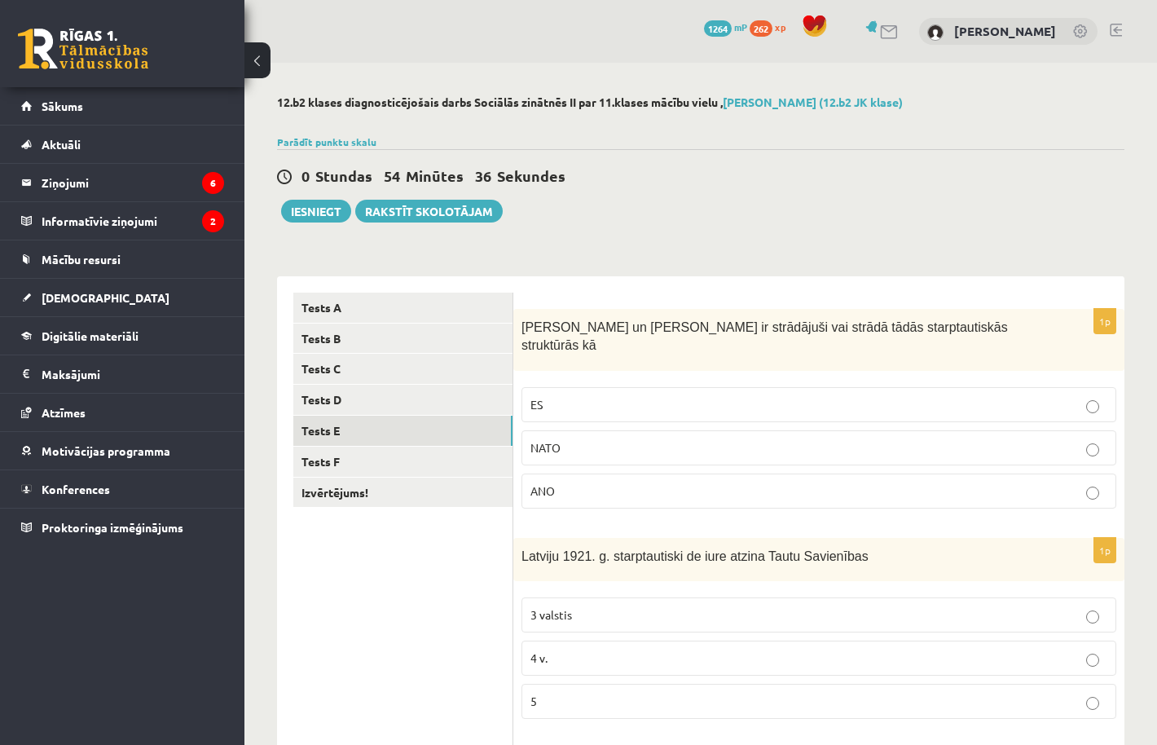
click at [639, 606] on p "3 valstis" at bounding box center [818, 614] width 577 height 17
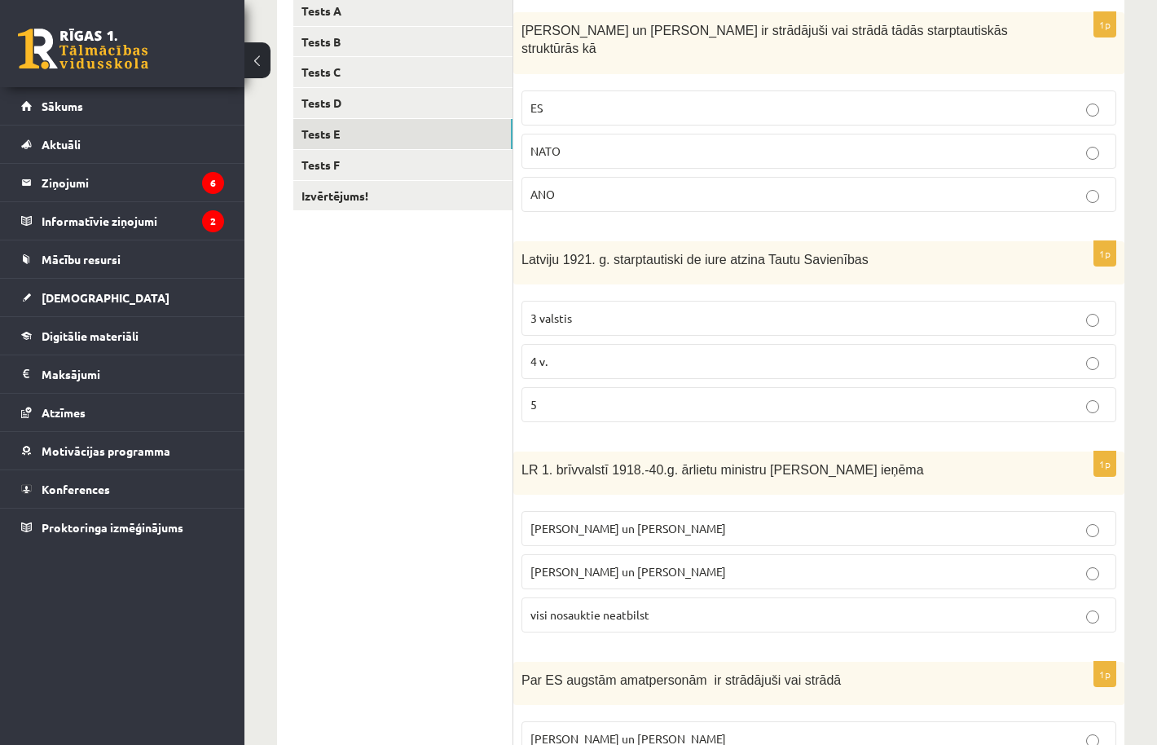
scroll to position [301, 0]
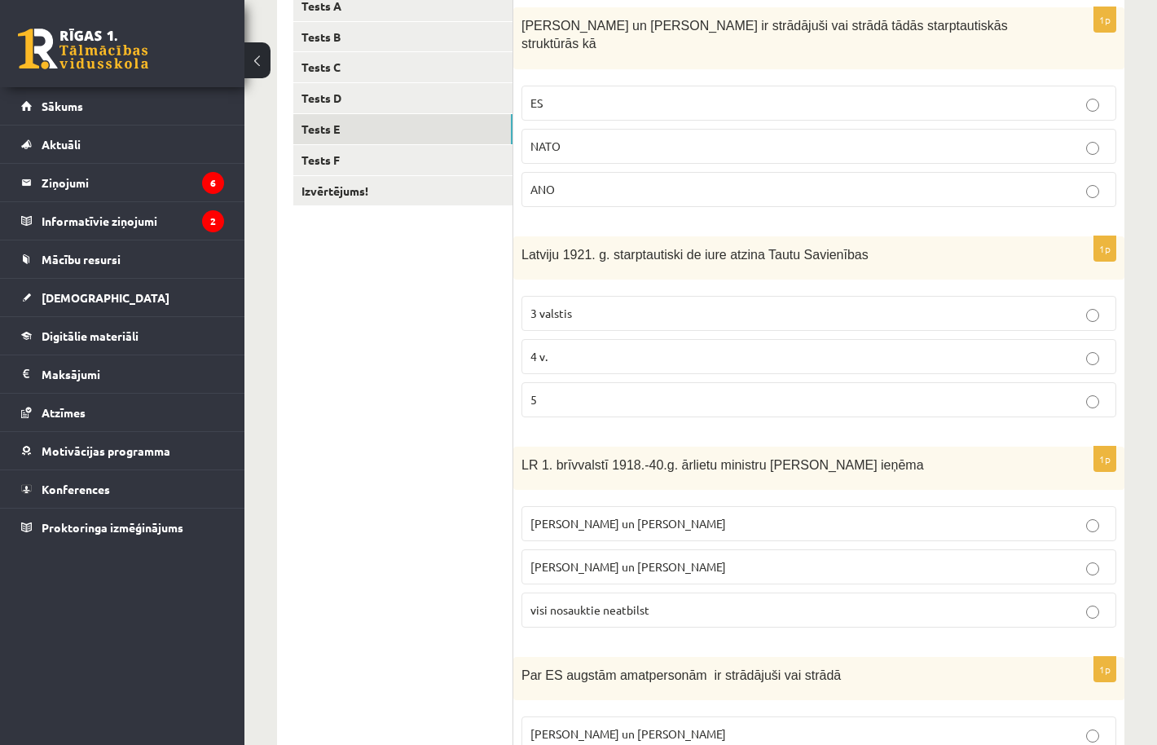
click at [684, 515] on p "Z. Meierovics un V. Munters" at bounding box center [818, 523] width 577 height 17
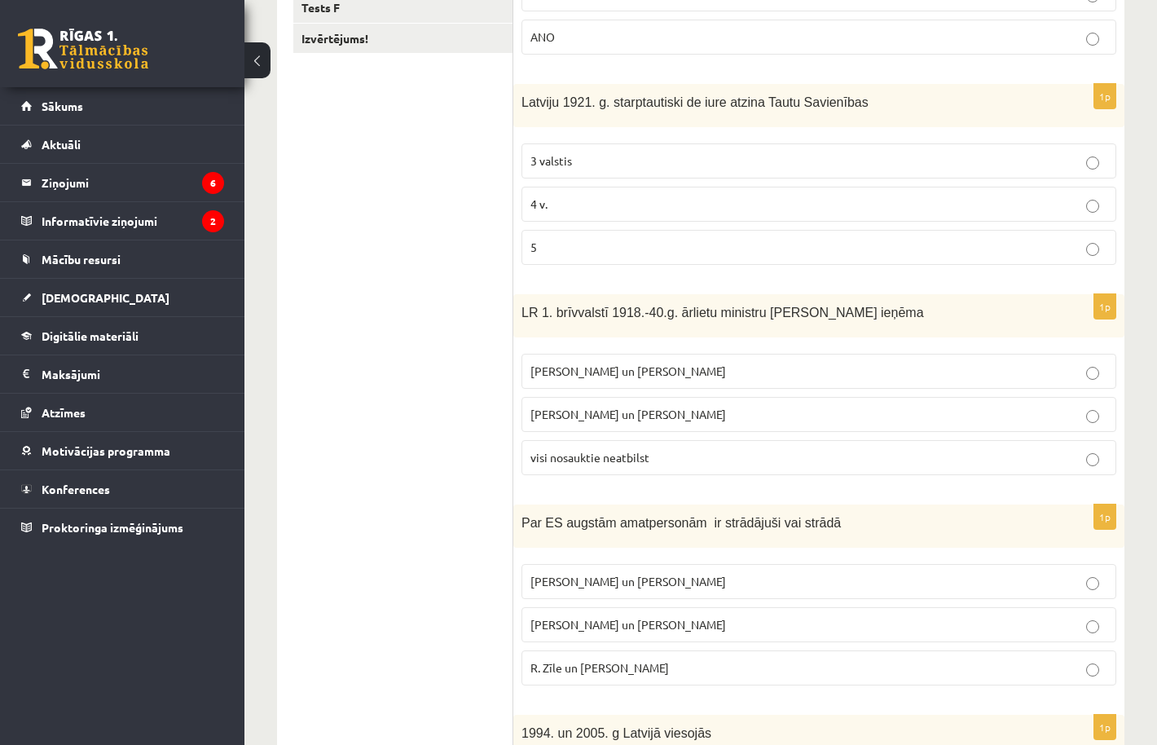
scroll to position [497, 0]
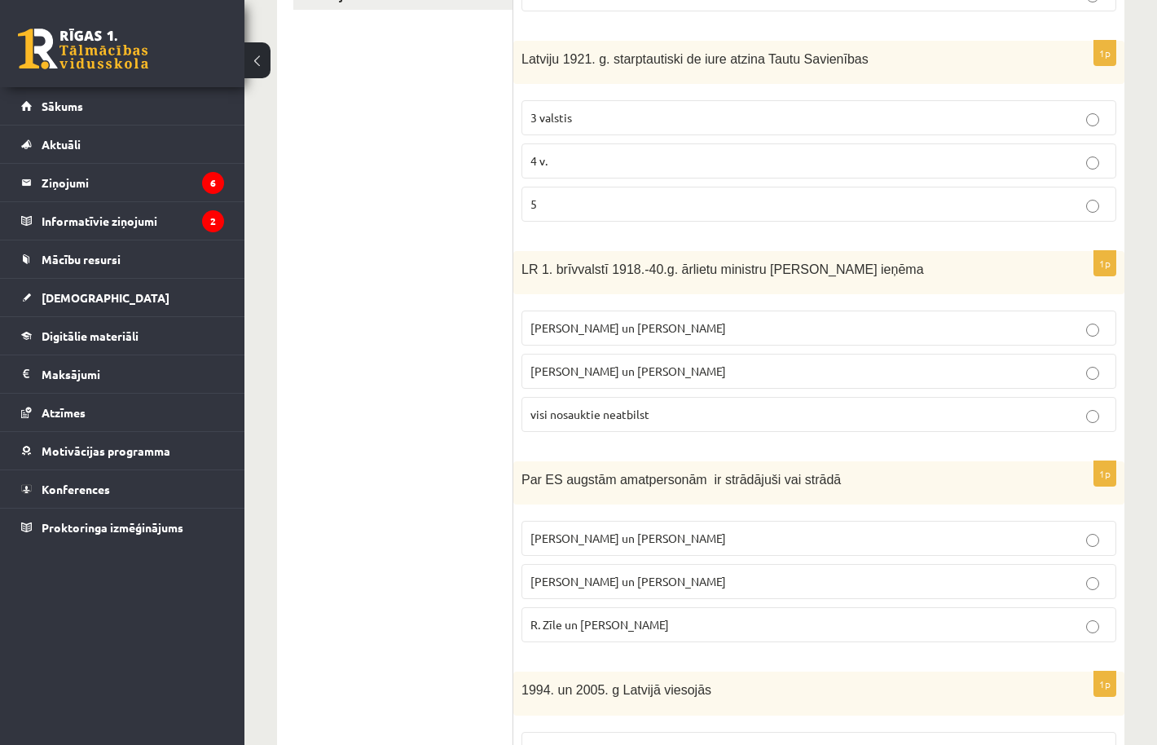
click at [628, 617] on span "R. Zīle un V.Dombrovskis" at bounding box center [599, 624] width 138 height 15
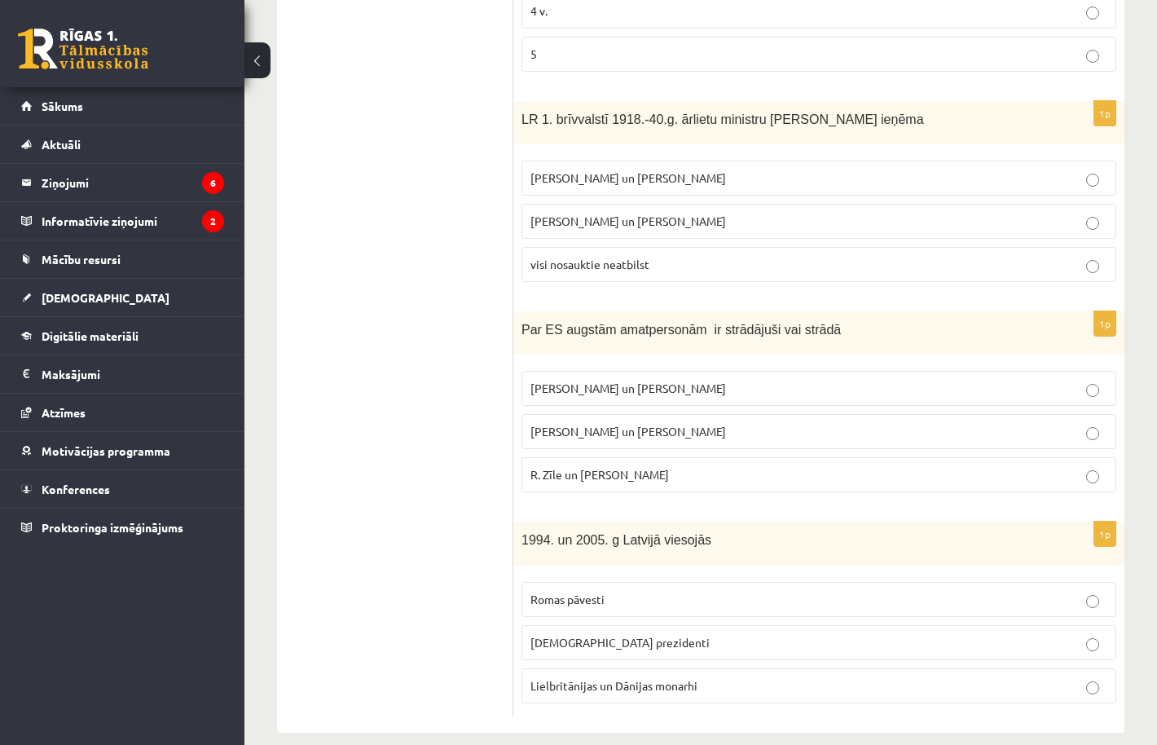
scroll to position [646, 0]
click at [626, 635] on p "ASV prezidenti" at bounding box center [818, 643] width 577 height 17
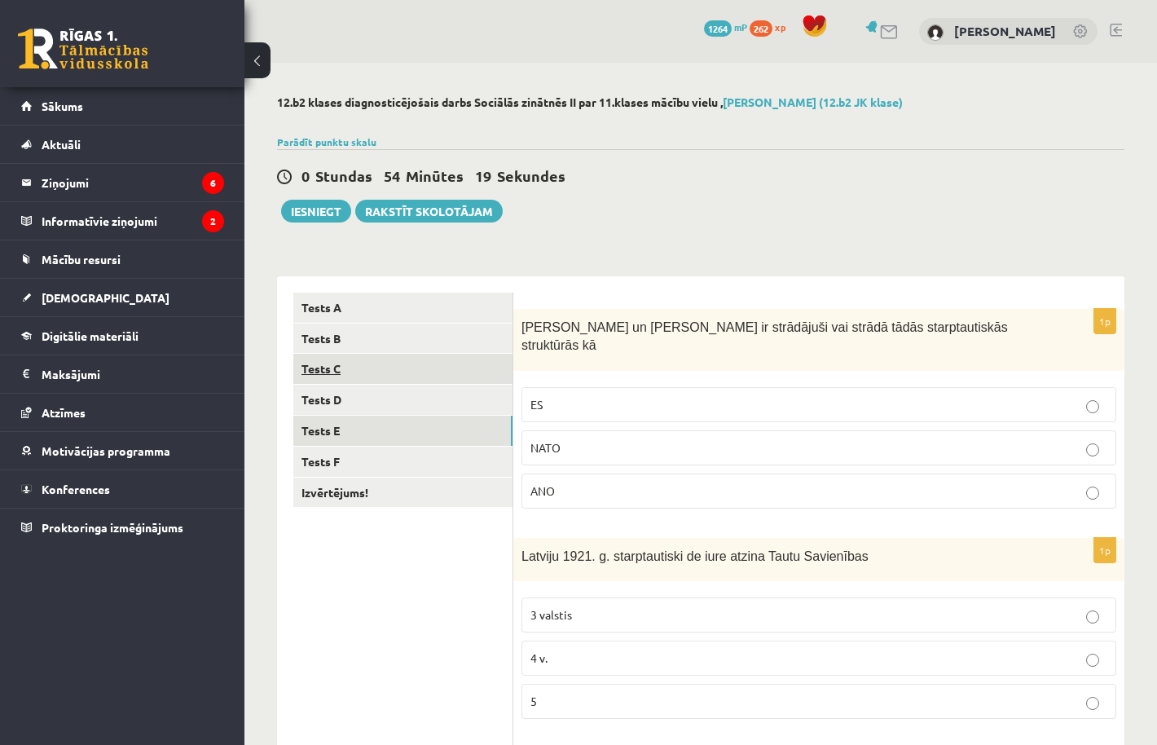
scroll to position [0, 0]
click at [360, 457] on link "Tests F" at bounding box center [402, 461] width 219 height 30
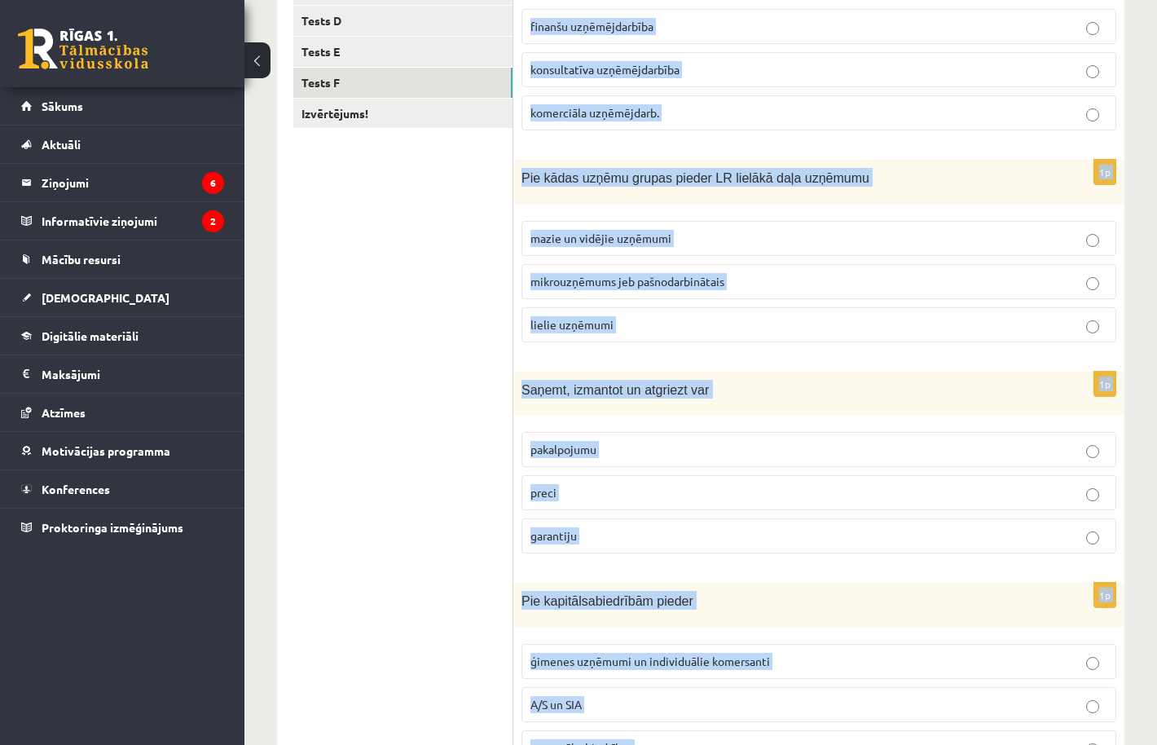
scroll to position [670, 0]
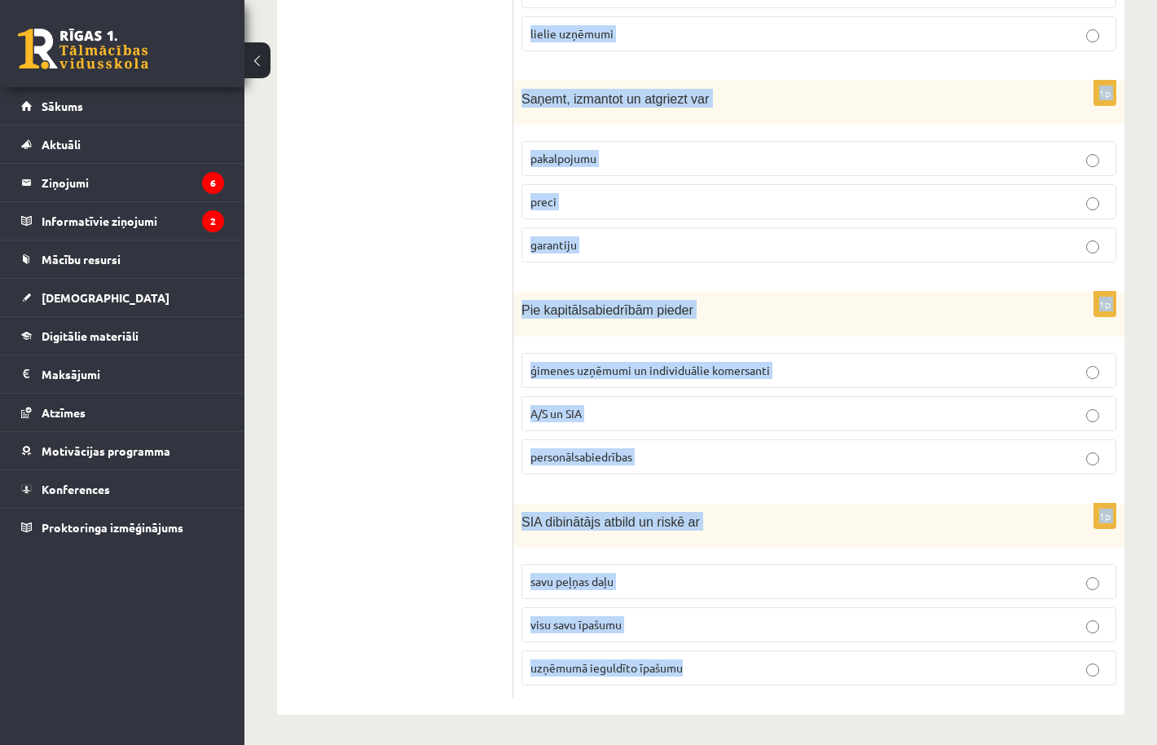
drag, startPoint x: 517, startPoint y: 323, endPoint x: 1152, endPoint y: 804, distance: 797.3
copy form "Kādu uzņēmējdarbības virzienu pārstāv uzņēmums, kas nodarbojas ar apdrošināšana…"
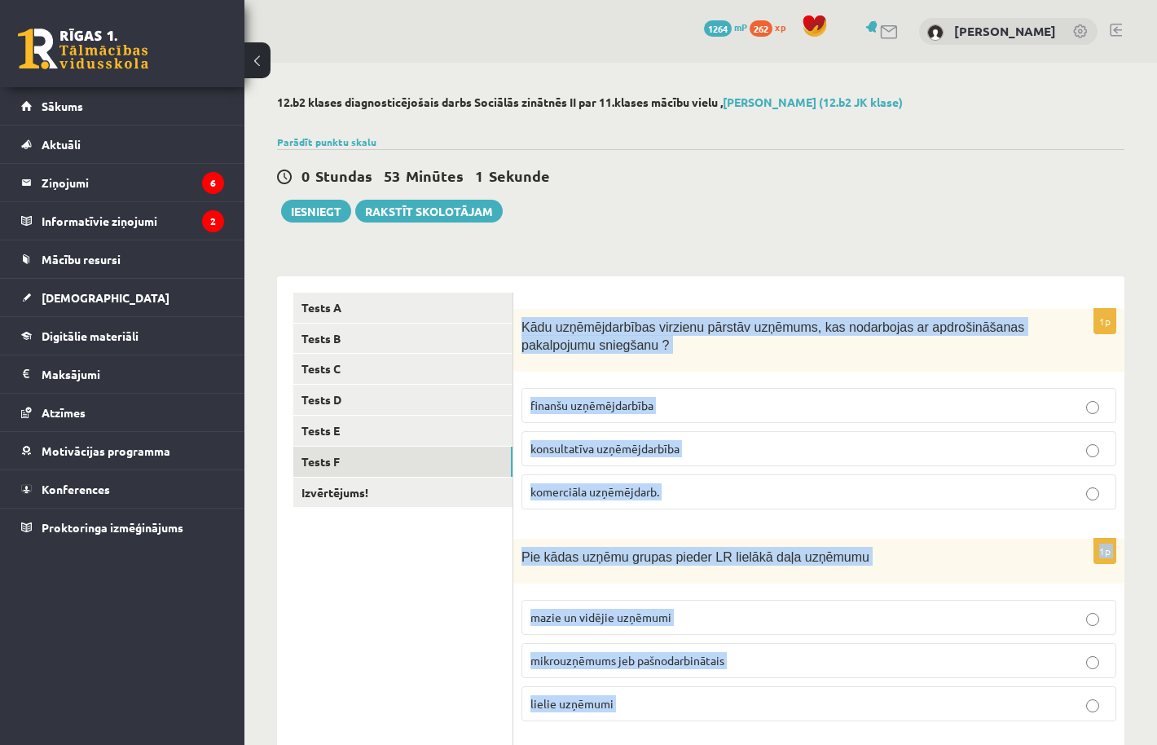
scroll to position [0, 0]
click at [650, 311] on div "Kādu uzņēmējdarbības virzienu pārstāv uzņēmums, kas nodarbojas ar apdrošināšana…" at bounding box center [818, 340] width 611 height 63
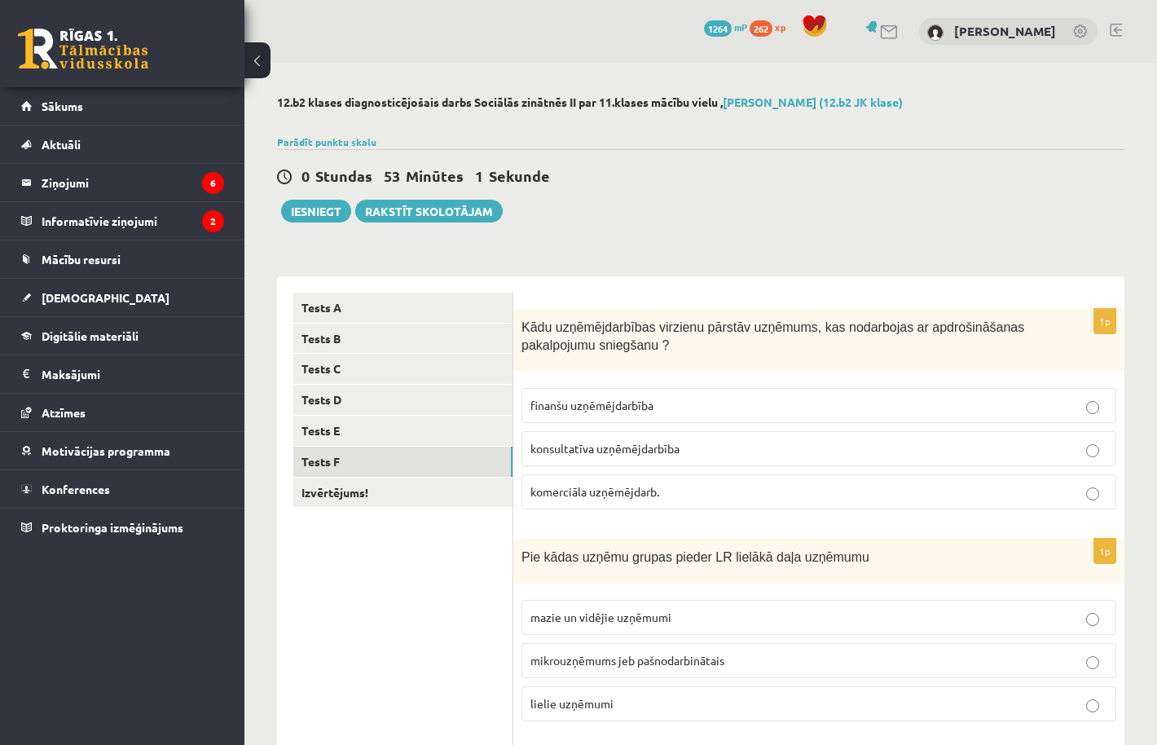
click at [662, 395] on label "finanšu uzņēmējdarbība" at bounding box center [818, 405] width 595 height 35
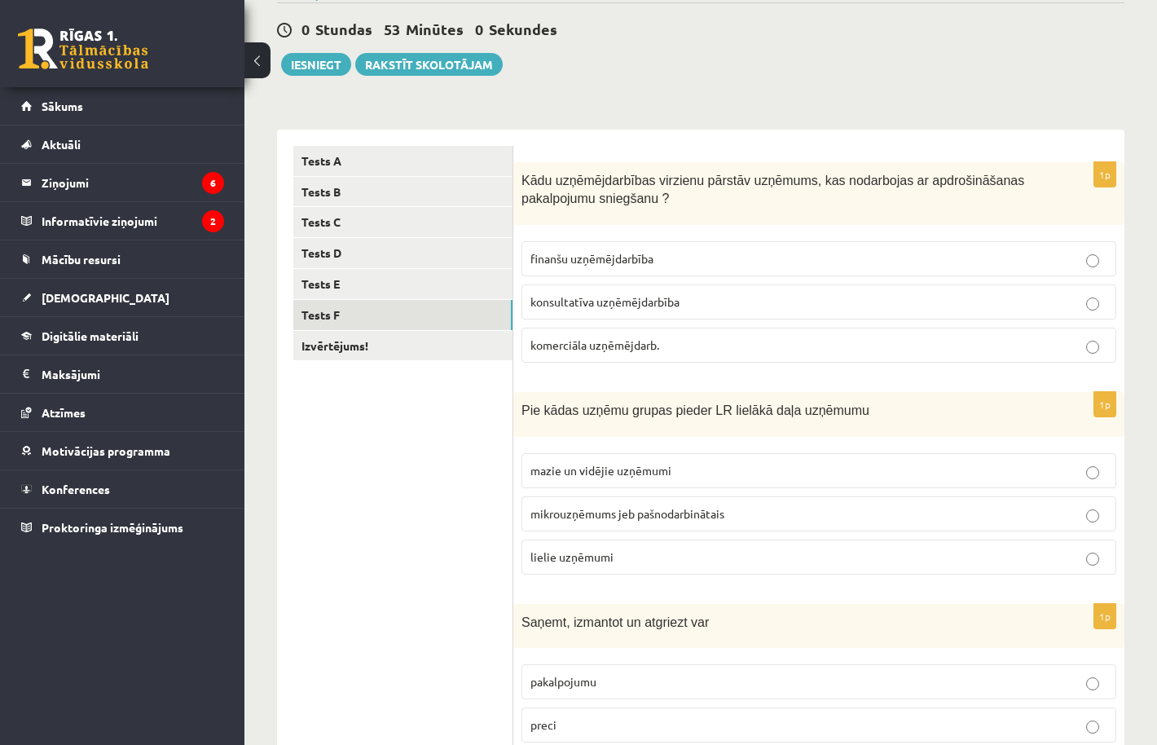
scroll to position [149, 0]
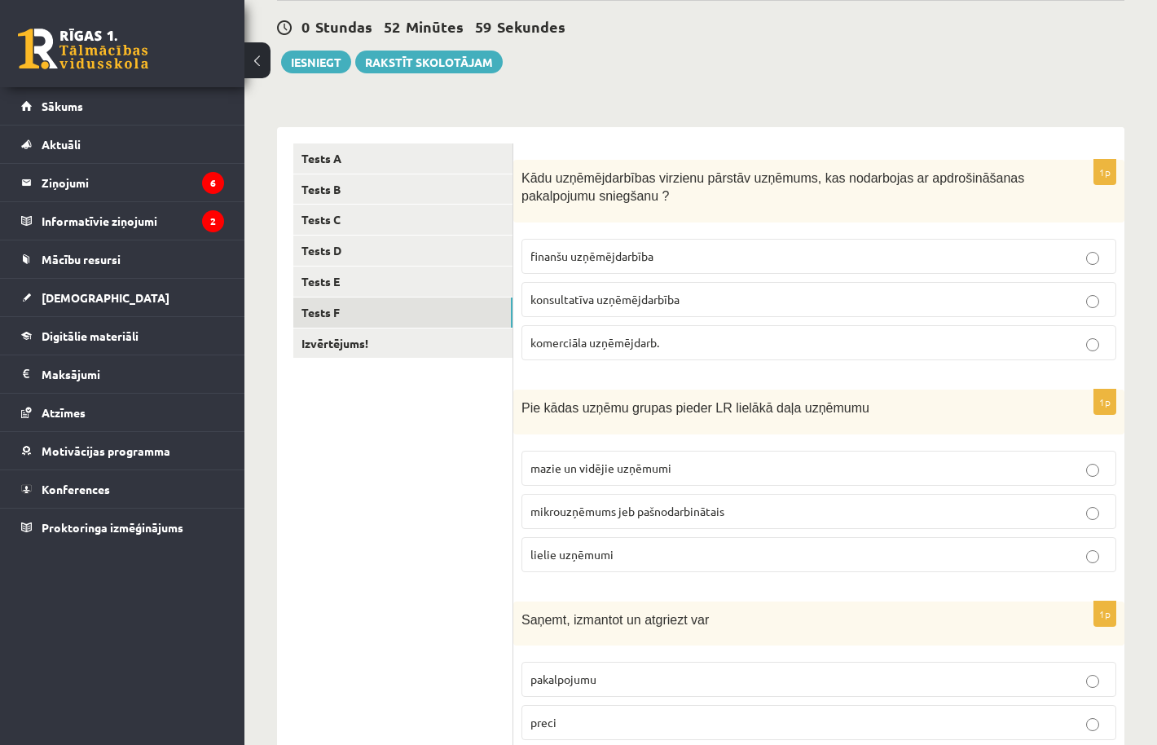
click at [670, 466] on p "mazie un vidējie uzņēmumi" at bounding box center [818, 467] width 577 height 17
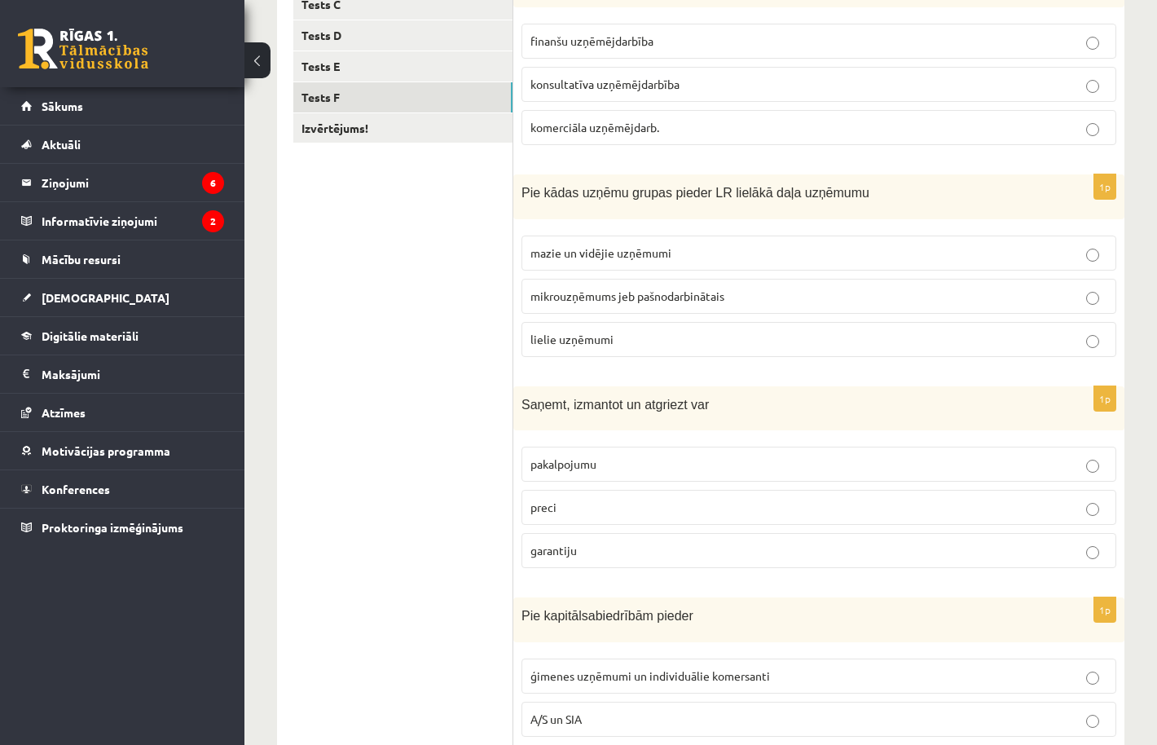
scroll to position [366, 0]
click at [614, 514] on label "preci" at bounding box center [818, 505] width 595 height 35
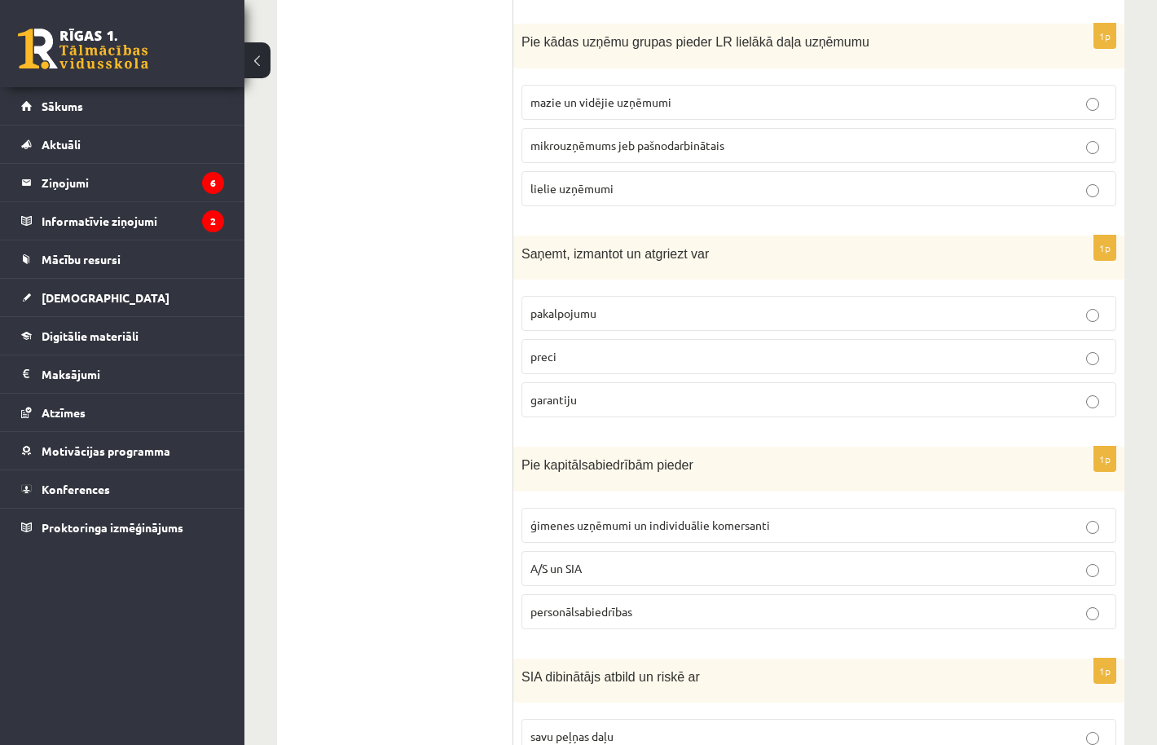
scroll to position [517, 0]
click at [600, 564] on p "A/S un SIA" at bounding box center [818, 566] width 577 height 17
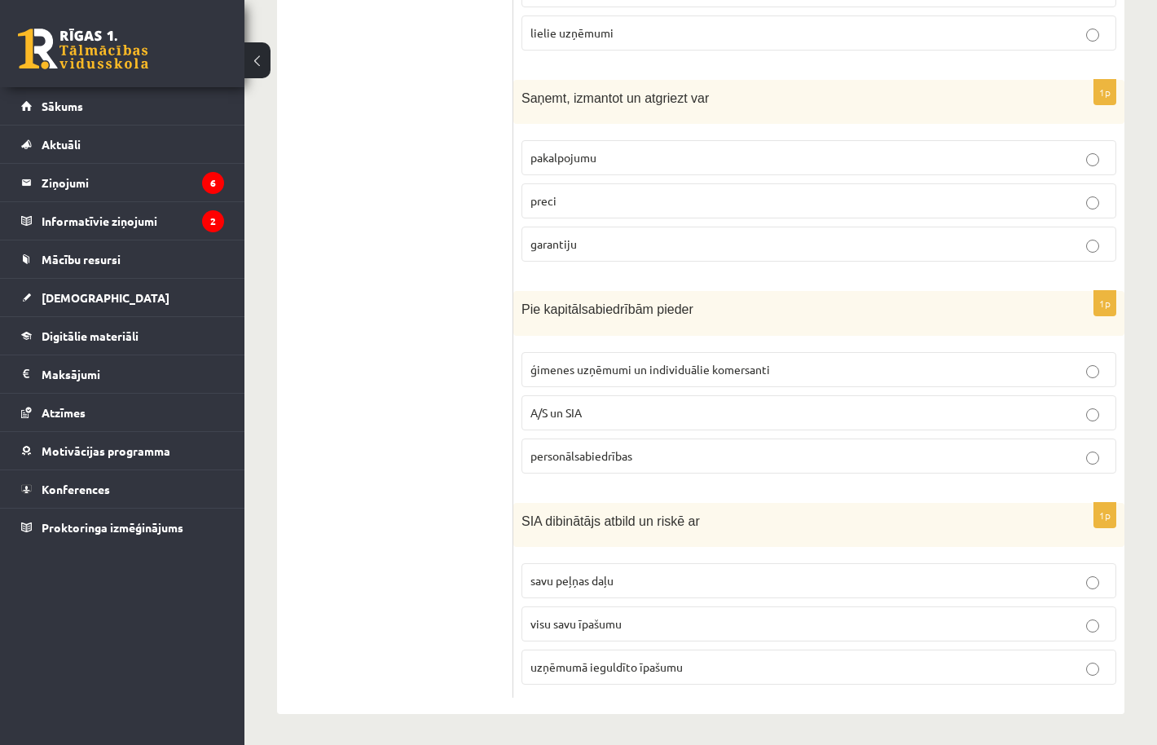
scroll to position [670, 0]
click at [637, 618] on p "visu savu īpašumu" at bounding box center [818, 624] width 577 height 17
click at [632, 660] on span "uzņēmumā ieguldīto īpašumu" at bounding box center [606, 667] width 152 height 15
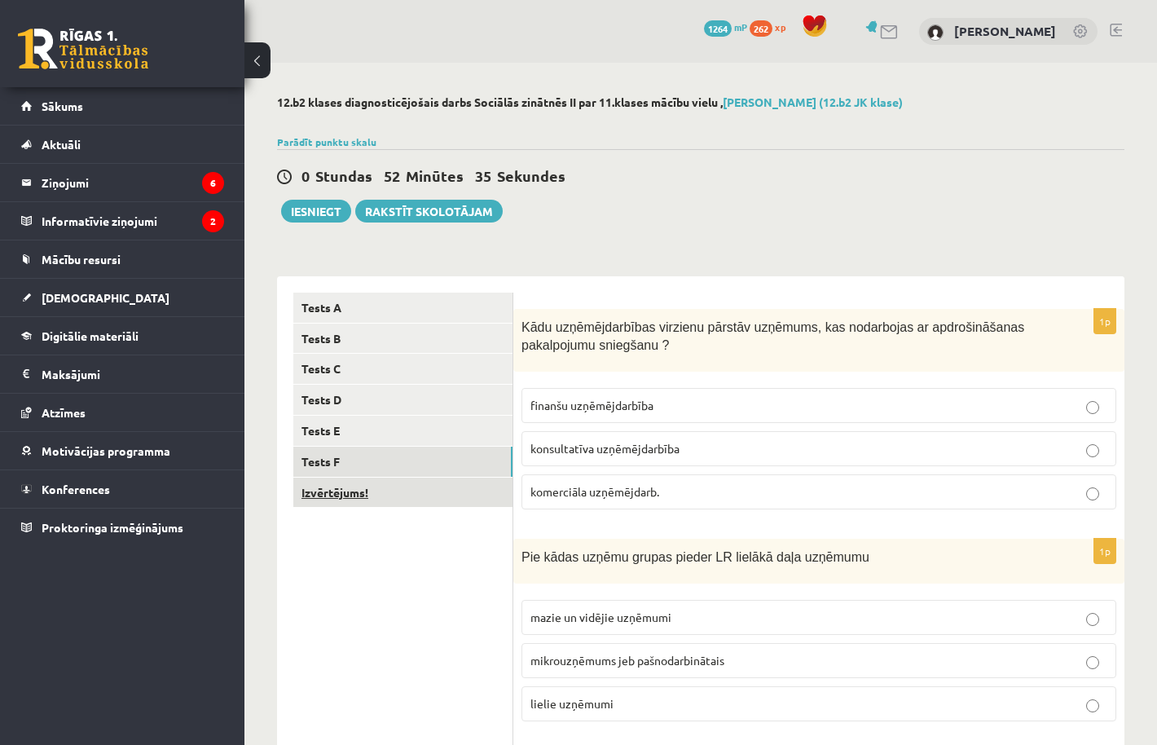
scroll to position [0, 0]
click at [352, 499] on link "Izvērtējums!" at bounding box center [402, 492] width 219 height 30
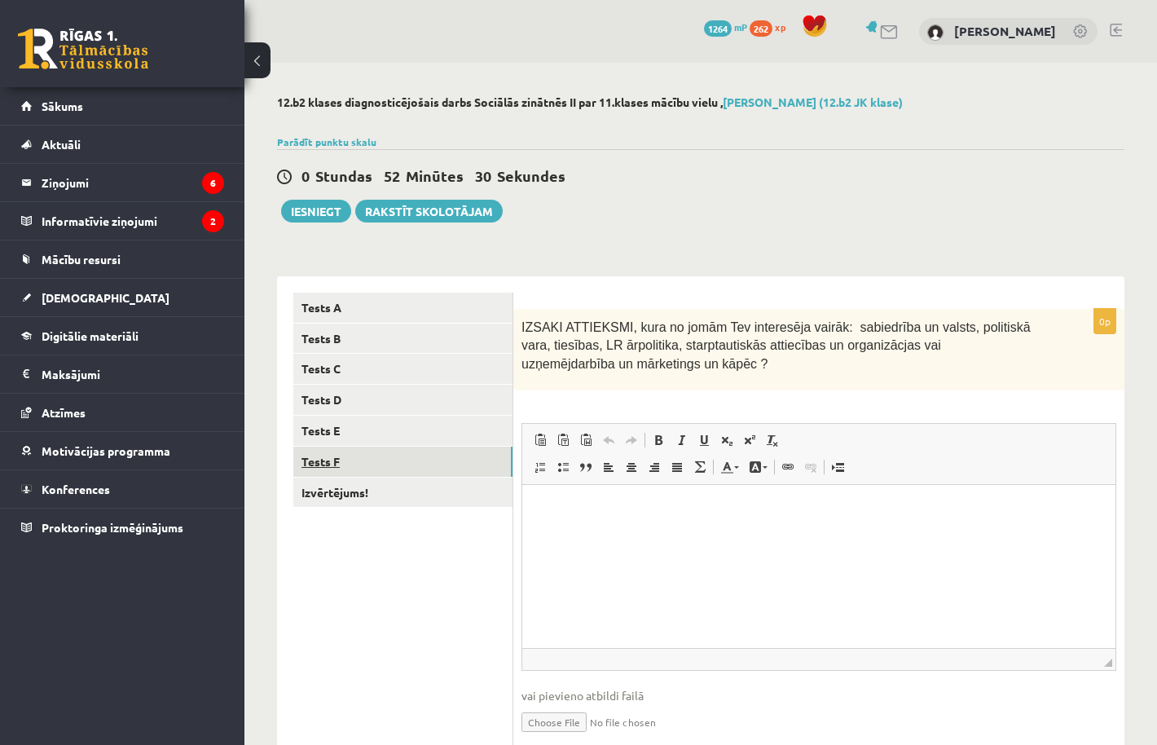
click at [432, 452] on link "Tests F" at bounding box center [402, 461] width 219 height 30
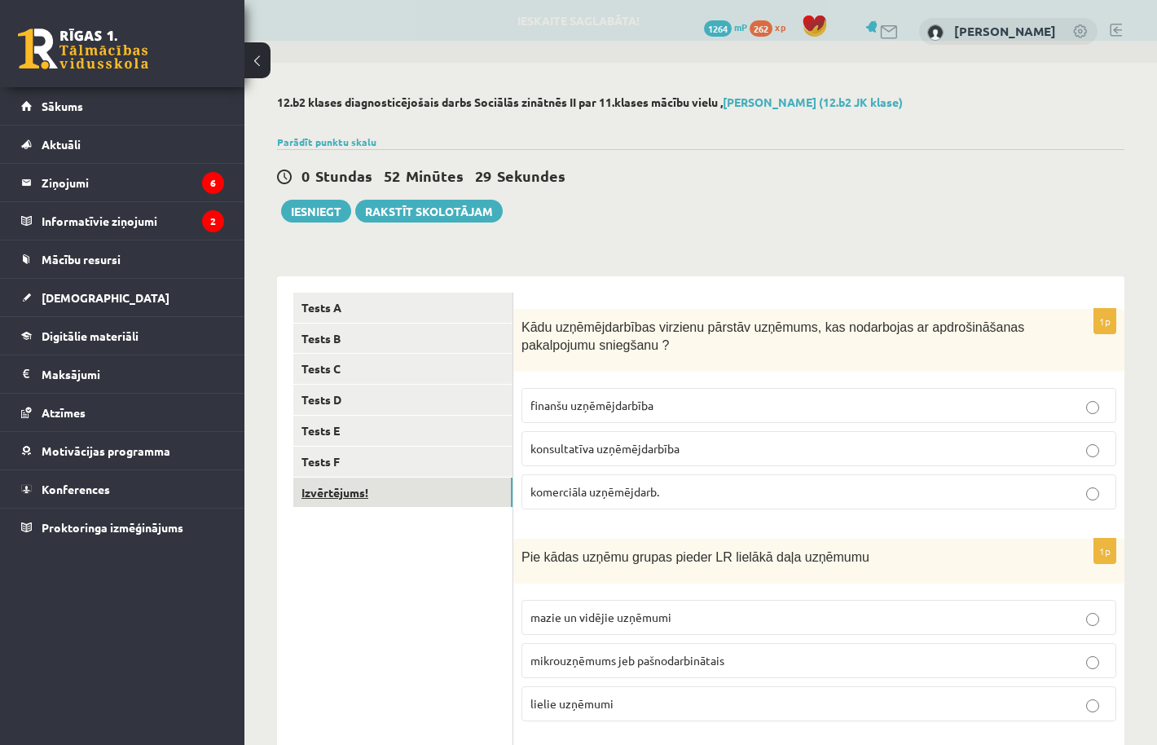
click at [420, 489] on link "Izvērtējums!" at bounding box center [402, 492] width 219 height 30
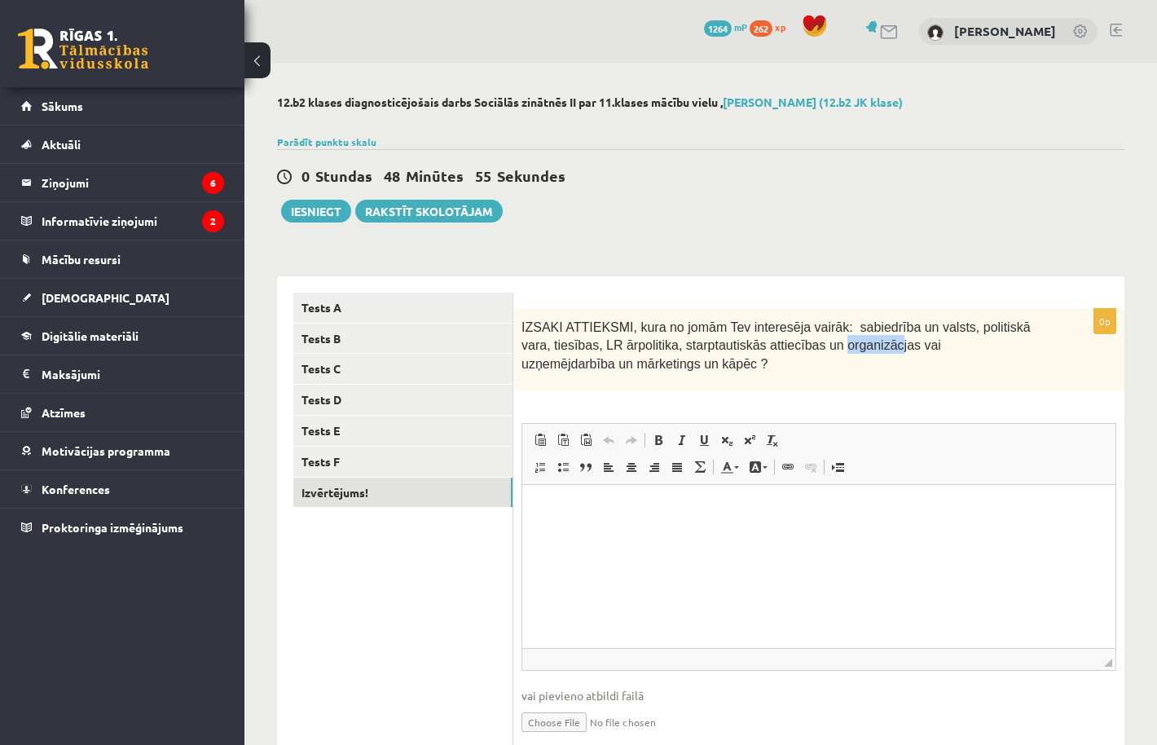
drag, startPoint x: 851, startPoint y: 345, endPoint x: 906, endPoint y: 351, distance: 55.7
click at [906, 351] on span "IZSAKI ATTIEKSMI, kura no jomām Tev interesēja vairāk: sabiedrība un valsts, po…" at bounding box center [775, 345] width 509 height 51
click at [903, 354] on p "IZSAKI ATTIEKSMI, kura no jomām Tev interesēja vairāk: sabiedrība un valsts, po…" at bounding box center [777, 344] width 513 height 55
click at [526, 364] on span "IZSAKI ATTIEKSMI, kura no jomām Tev interesēja vairāk: sabiedrība un valsts, po…" at bounding box center [775, 345] width 509 height 51
drag, startPoint x: 525, startPoint y: 364, endPoint x: 564, endPoint y: 366, distance: 38.3
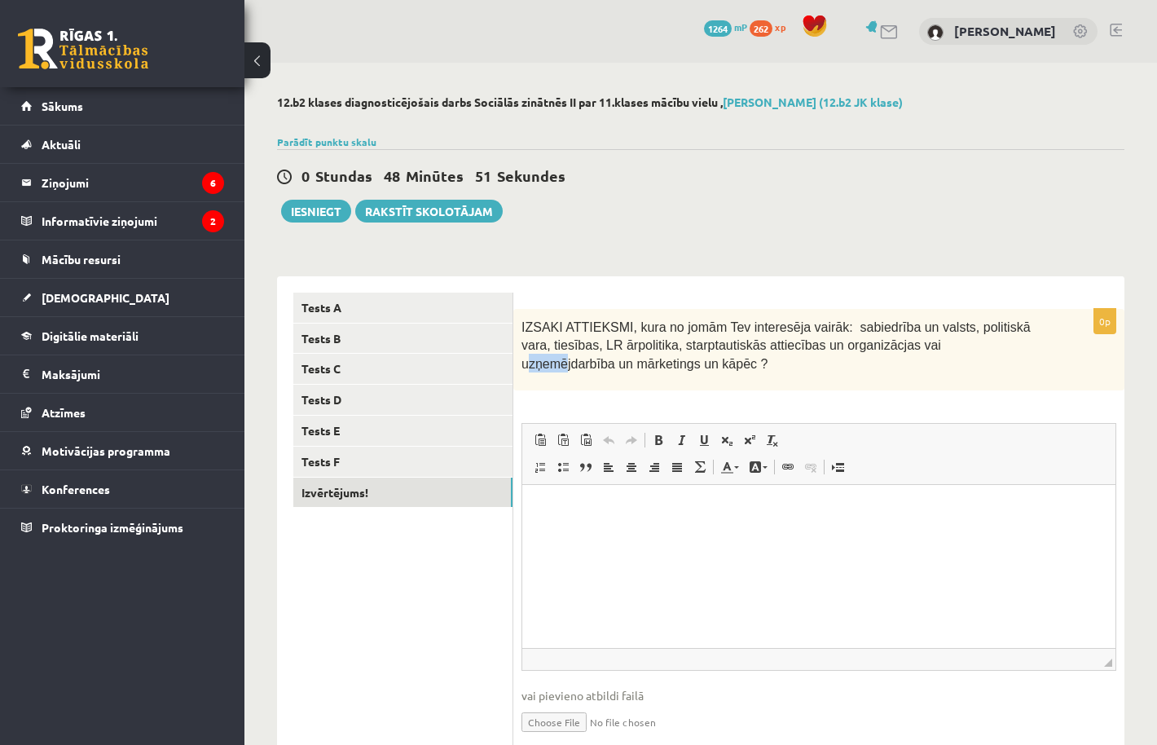
click at [569, 368] on span "IZSAKI ATTIEKSMI, kura no jomām Tev interesēja vairāk: sabiedrība un valsts, po…" at bounding box center [775, 345] width 509 height 51
click at [540, 375] on div "IZSAKI ATTIEKSMI, kura no jomām Tev interesēja vairāk: sabiedrība un valsts, po…" at bounding box center [818, 349] width 611 height 81
drag, startPoint x: 521, startPoint y: 364, endPoint x: 701, endPoint y: 366, distance: 180.9
click at [701, 366] on div "IZSAKI ATTIEKSMI, kura no jomām Tev interesēja vairāk: sabiedrība un valsts, po…" at bounding box center [818, 349] width 611 height 81
copy span "uzņemējdarbība un mārketings"
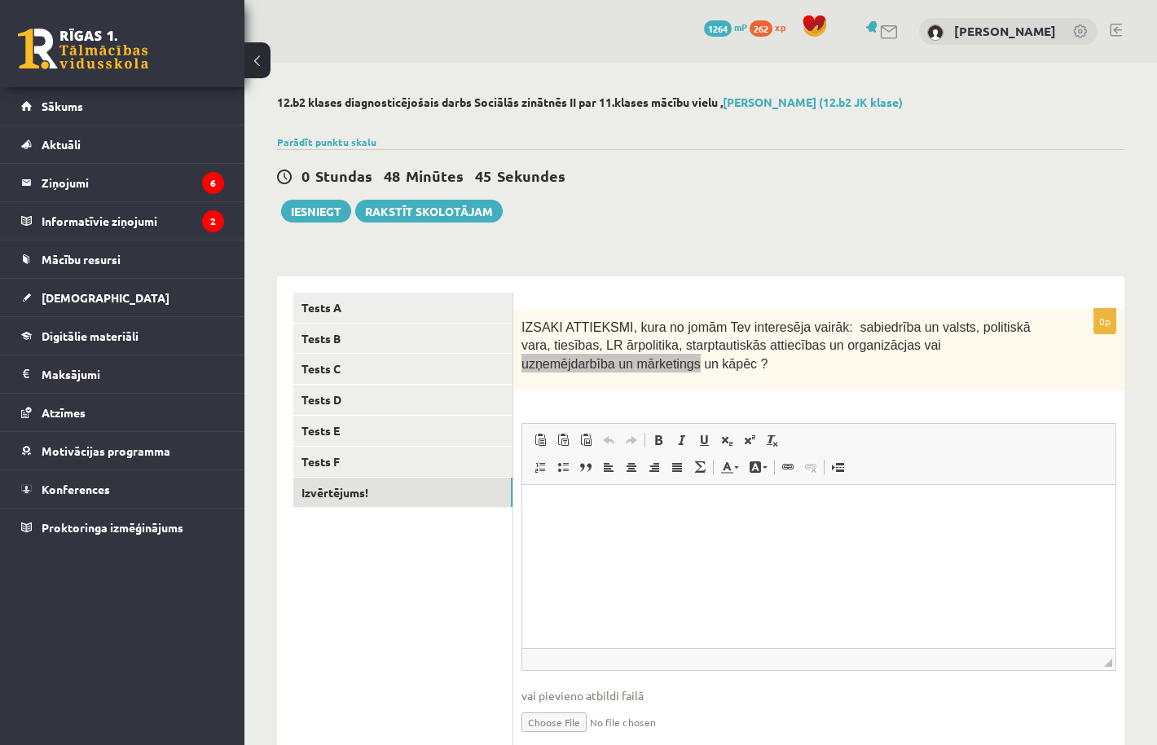
click at [624, 503] on p "Rich Text Editor, wiswyg-editor-user-answer-47433922321940" at bounding box center [819, 508] width 561 height 17
paste body "Rich Text Editor, wiswyg-editor-user-answer-47433922321940"
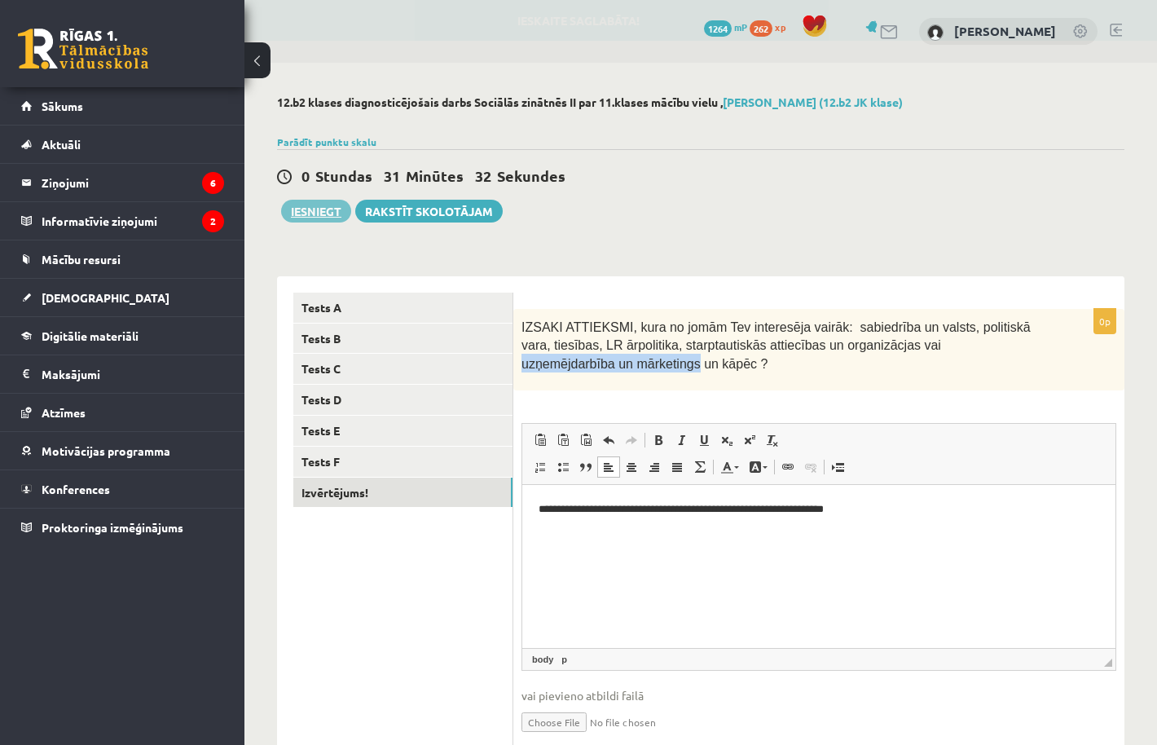
click at [339, 220] on button "Iesniegt" at bounding box center [316, 211] width 70 height 23
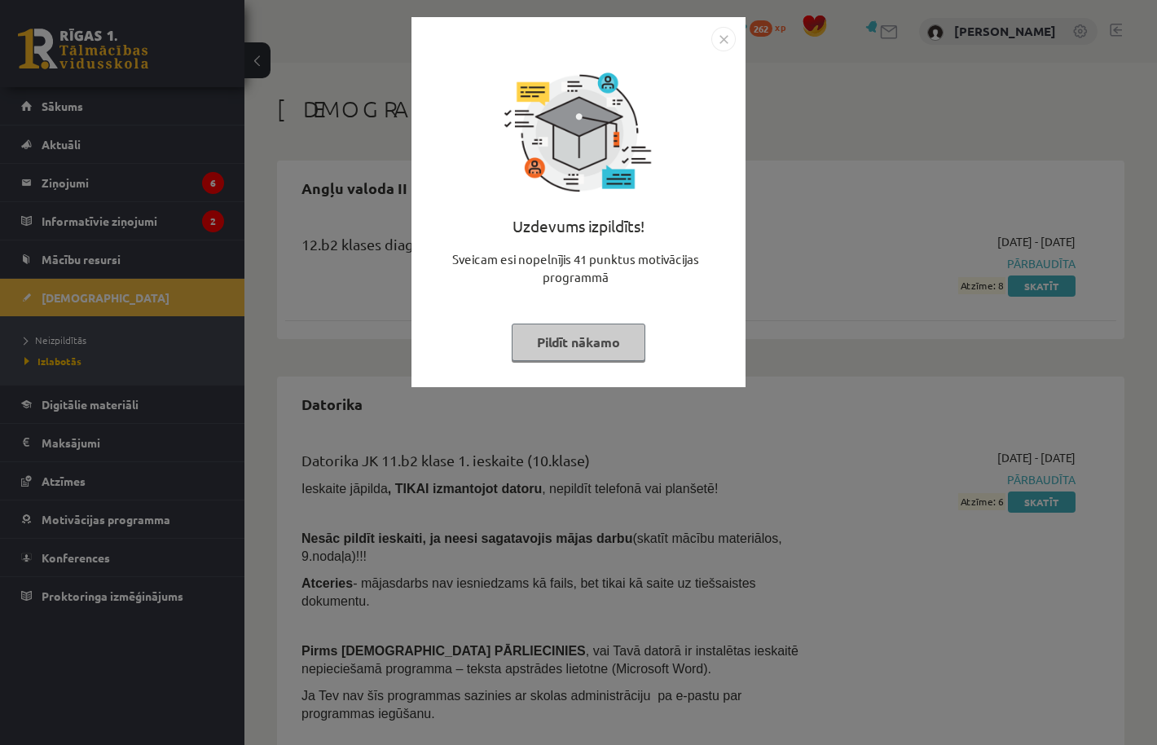
click at [620, 341] on button "Pildīt nākamo" at bounding box center [579, 341] width 134 height 37
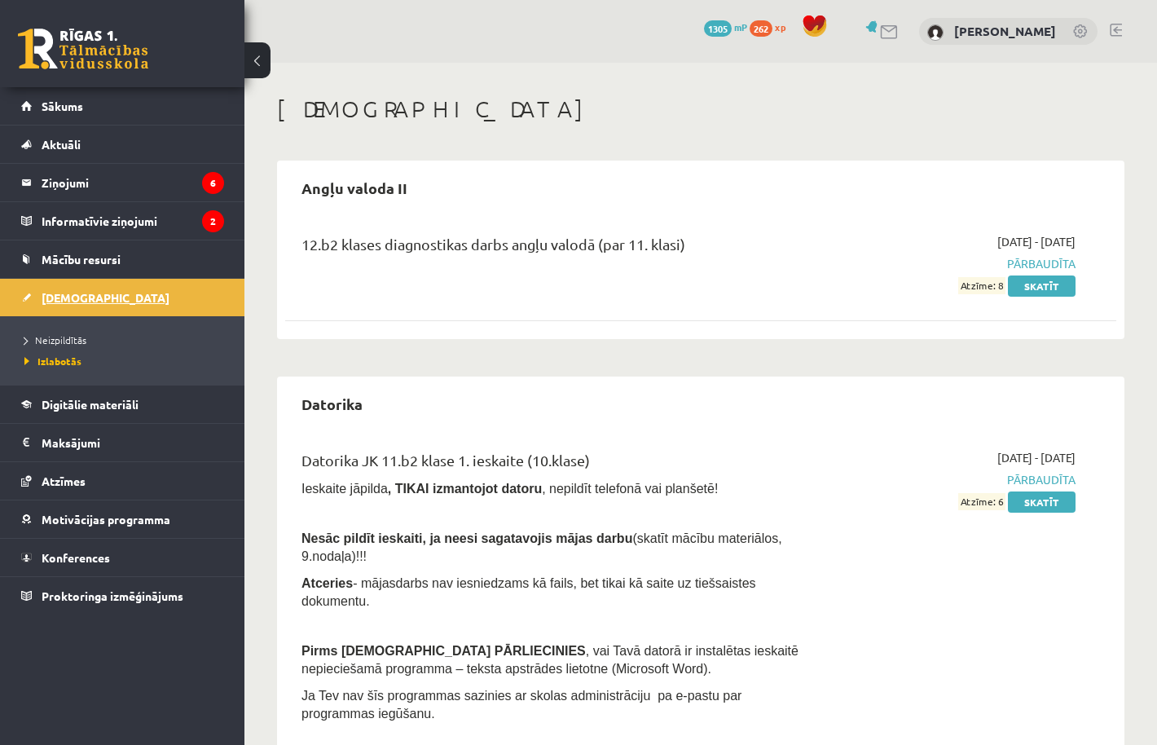
click at [71, 294] on span "[DEMOGRAPHIC_DATA]" at bounding box center [106, 297] width 128 height 15
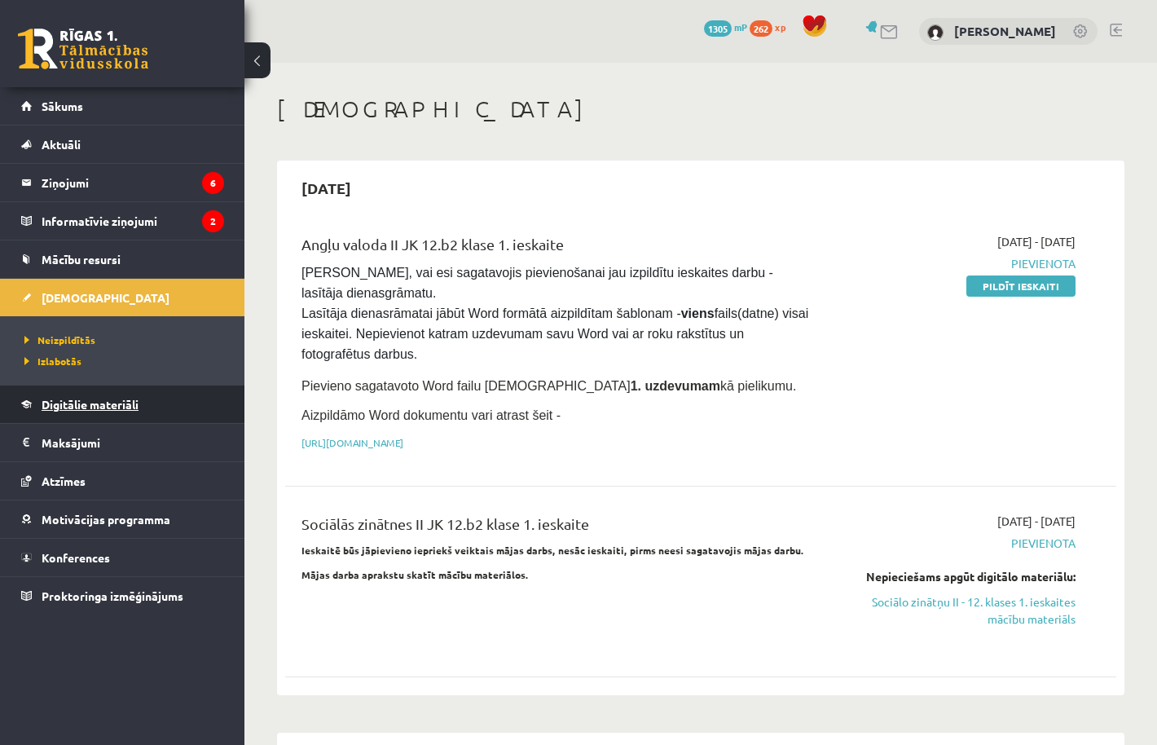
click at [103, 402] on span "Digitālie materiāli" at bounding box center [90, 404] width 97 height 15
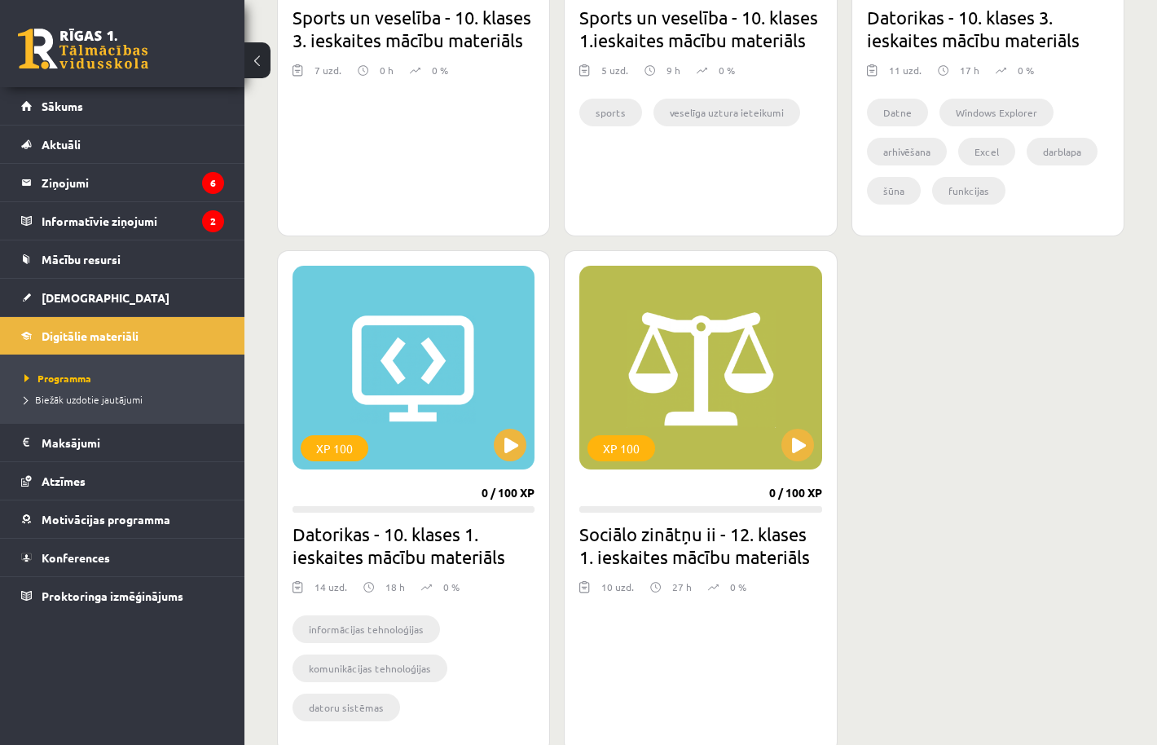
scroll to position [1284, 0]
